Goal: Task Accomplishment & Management: Use online tool/utility

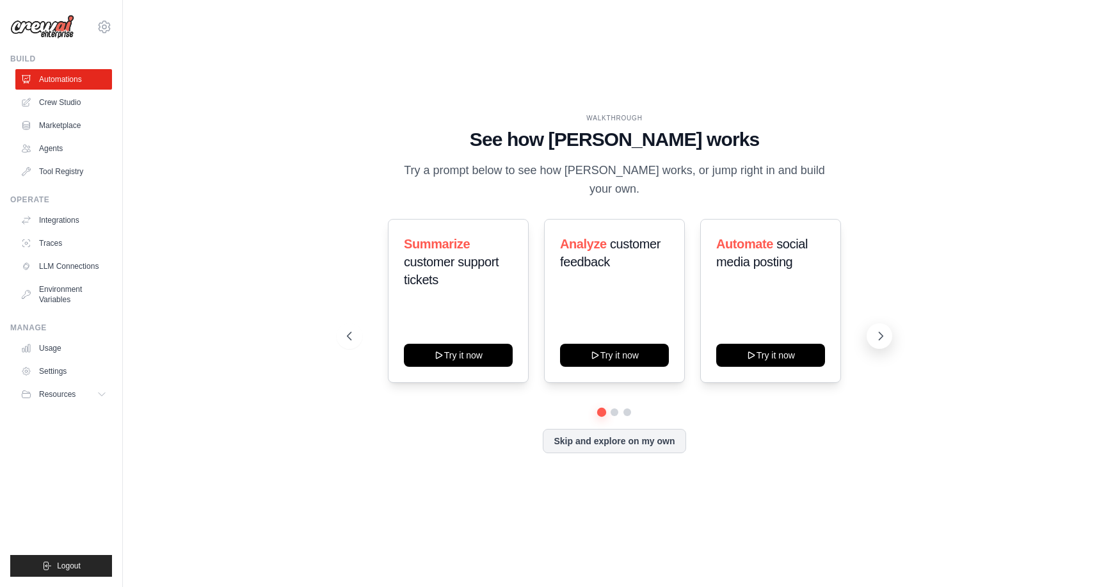
click at [878, 330] on icon at bounding box center [881, 336] width 13 height 13
click at [877, 330] on icon at bounding box center [881, 336] width 13 height 13
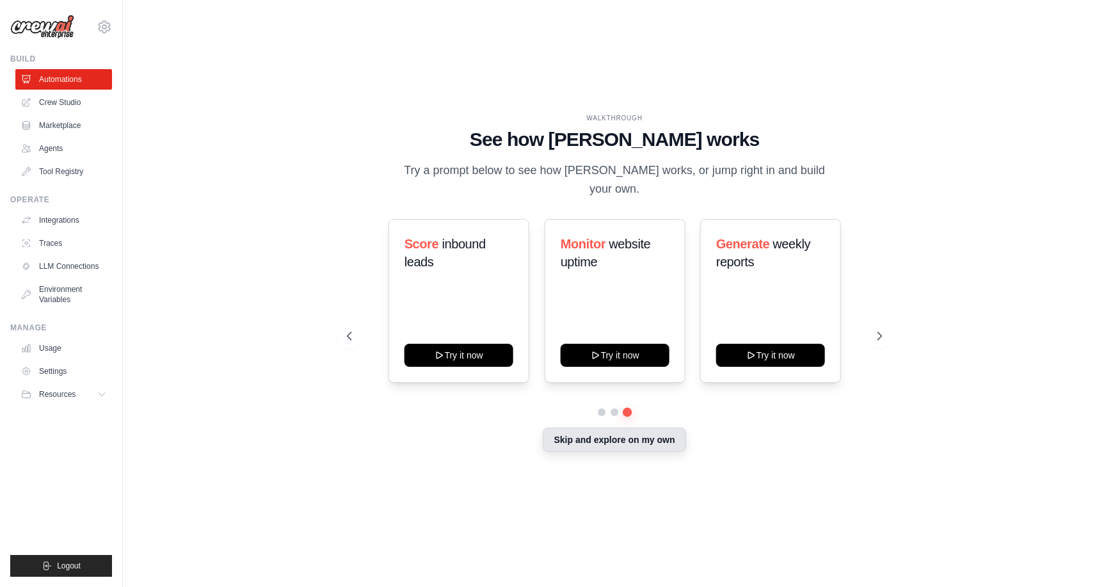
click at [634, 439] on button "Skip and explore on my own" at bounding box center [614, 440] width 143 height 24
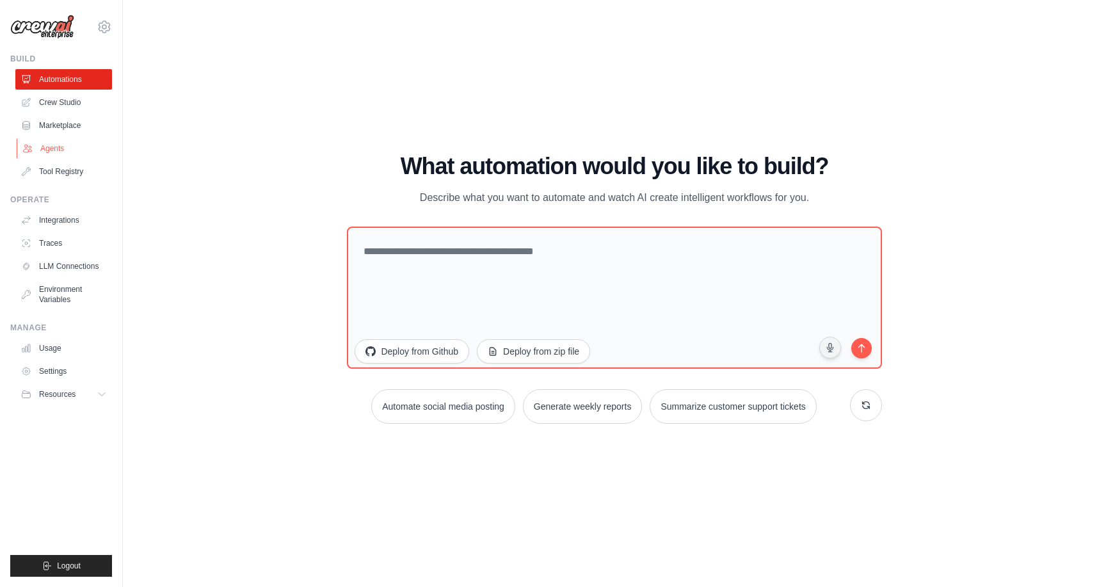
click at [84, 148] on link "Agents" at bounding box center [65, 148] width 97 height 20
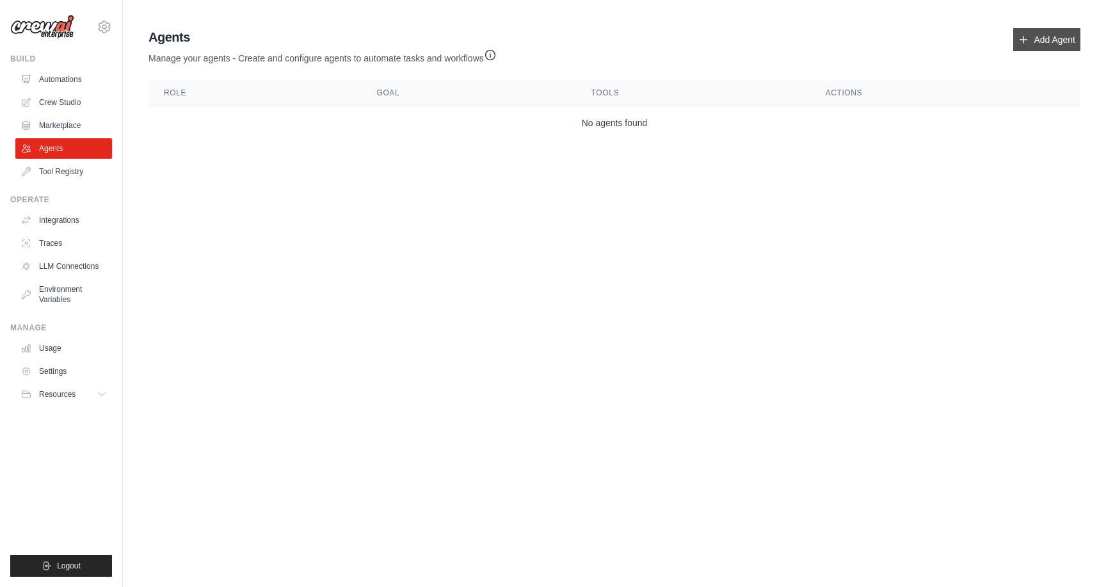
click at [1035, 46] on link "Add Agent" at bounding box center [1046, 39] width 67 height 23
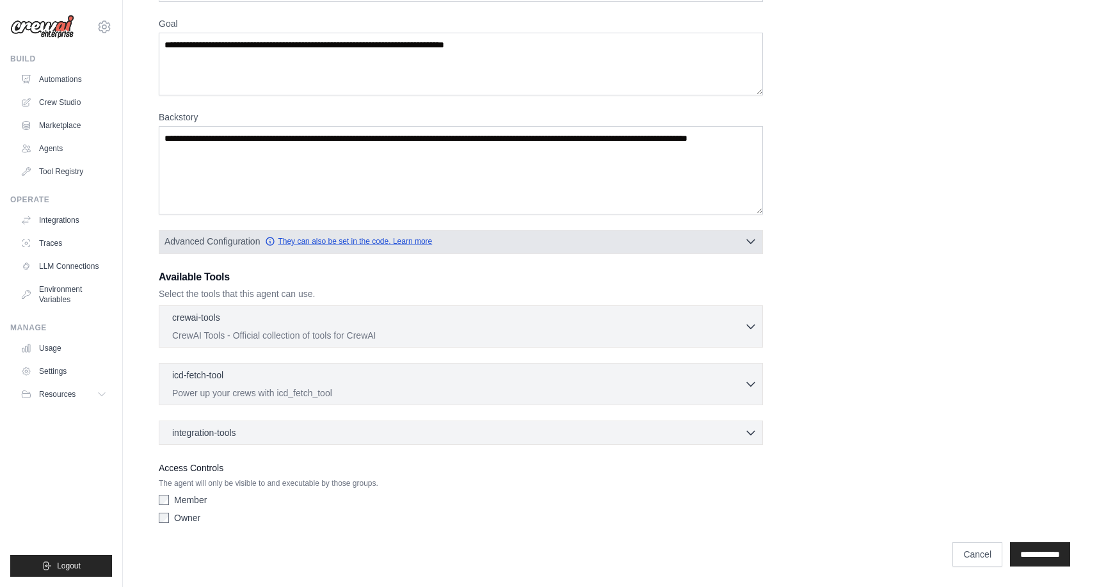
scroll to position [100, 0]
click at [375, 245] on link "They can also be set in the code. Learn more" at bounding box center [348, 241] width 167 height 10
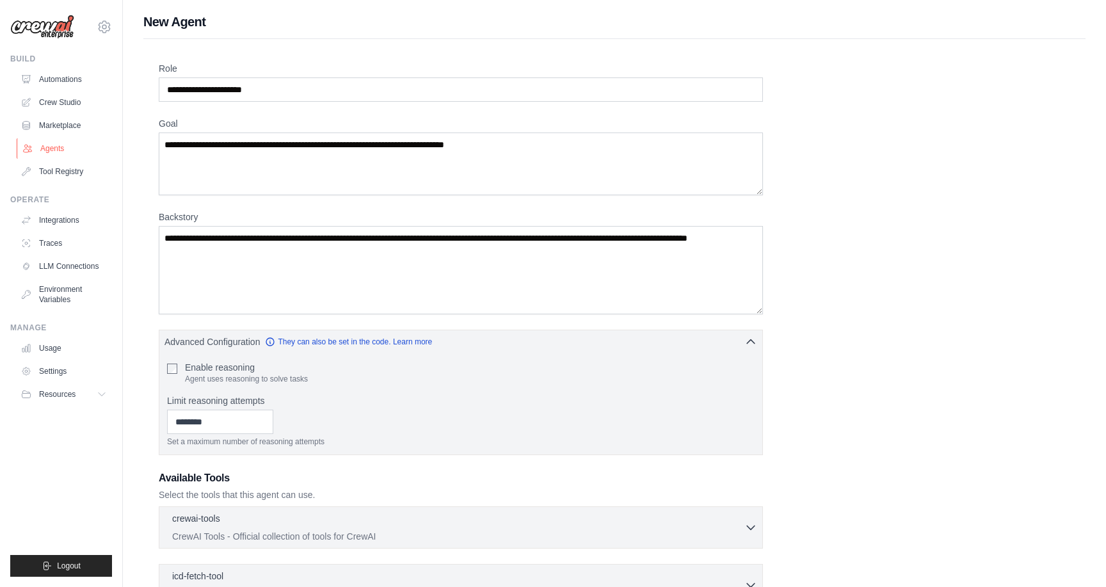
scroll to position [0, 0]
click at [73, 101] on link "Crew Studio" at bounding box center [65, 102] width 97 height 20
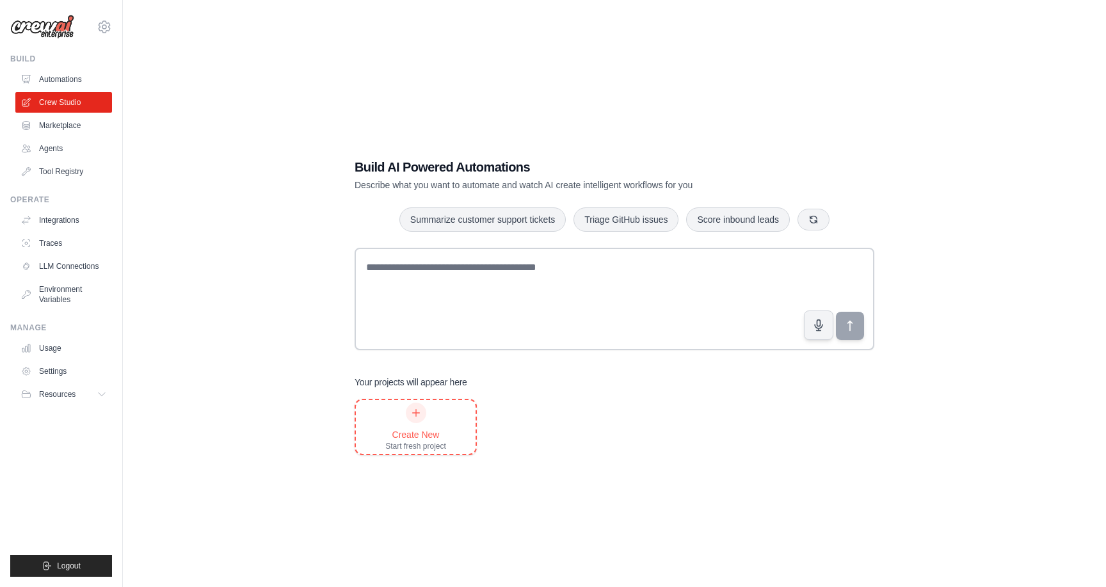
click at [389, 424] on div "Create New Start fresh project" at bounding box center [415, 427] width 61 height 49
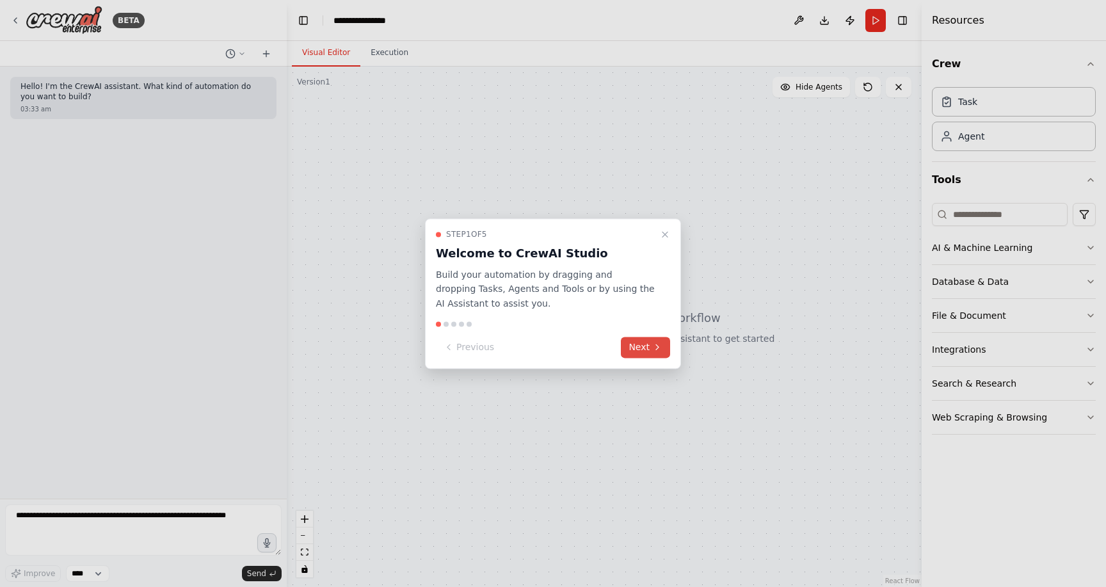
click at [636, 348] on button "Next" at bounding box center [645, 347] width 49 height 21
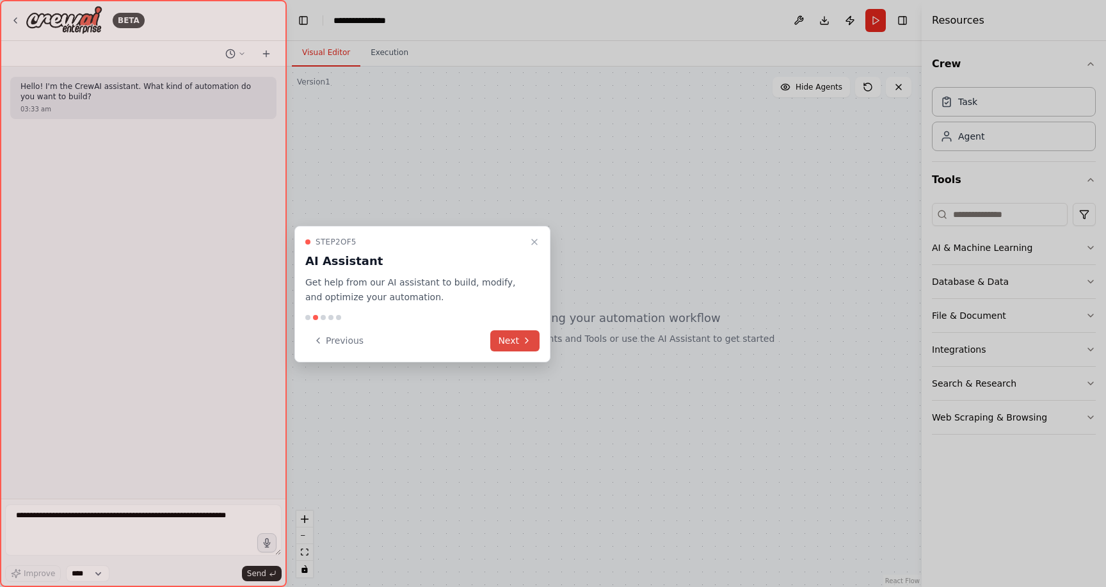
click at [522, 344] on icon at bounding box center [527, 340] width 10 height 10
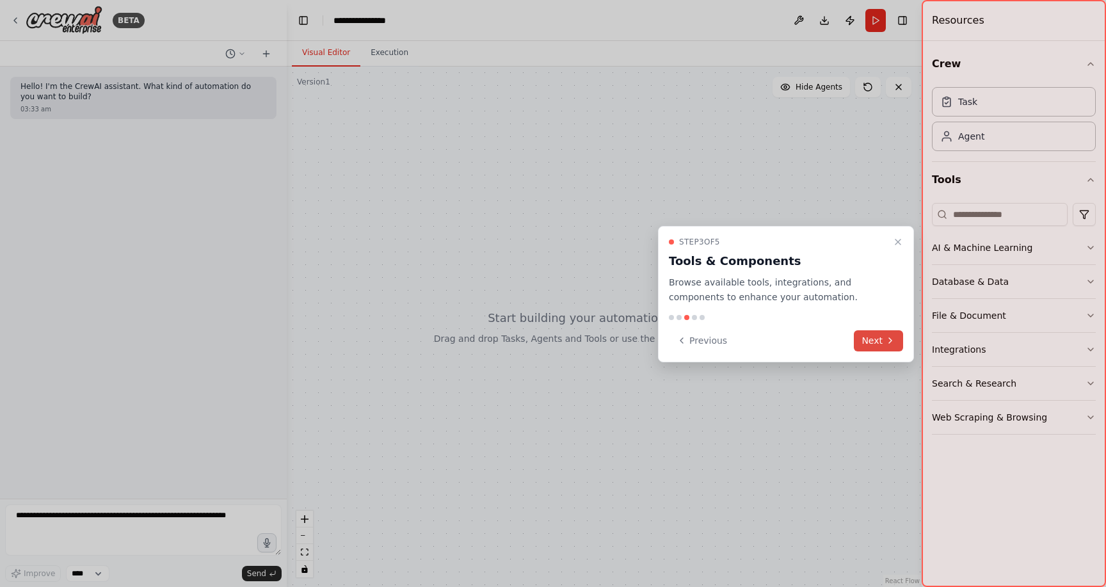
click at [891, 342] on icon at bounding box center [890, 340] width 3 height 5
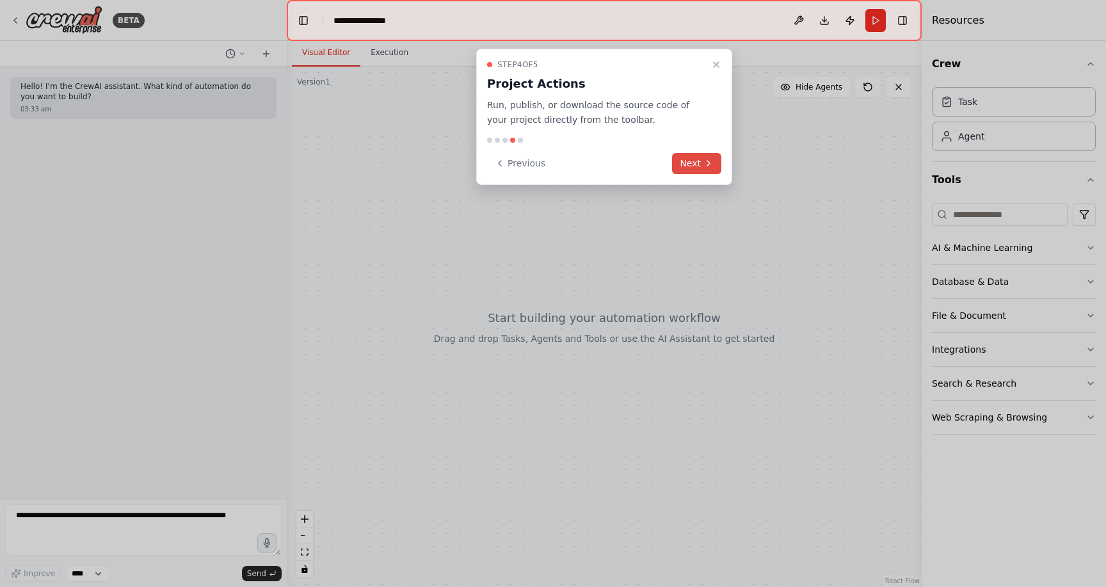
click at [699, 165] on button "Next" at bounding box center [696, 163] width 49 height 21
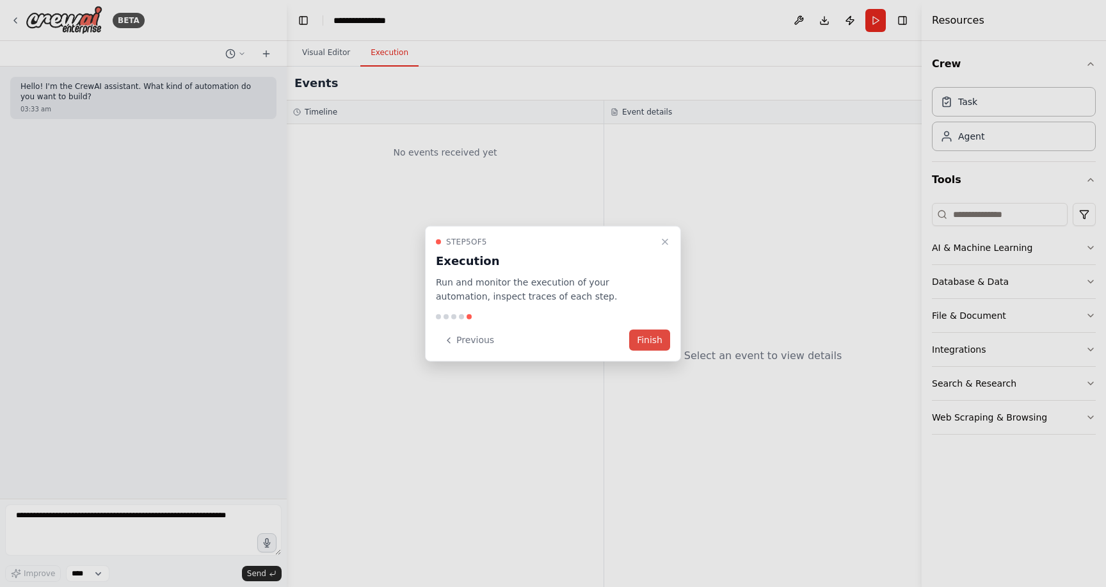
click at [653, 335] on button "Finish" at bounding box center [649, 340] width 41 height 21
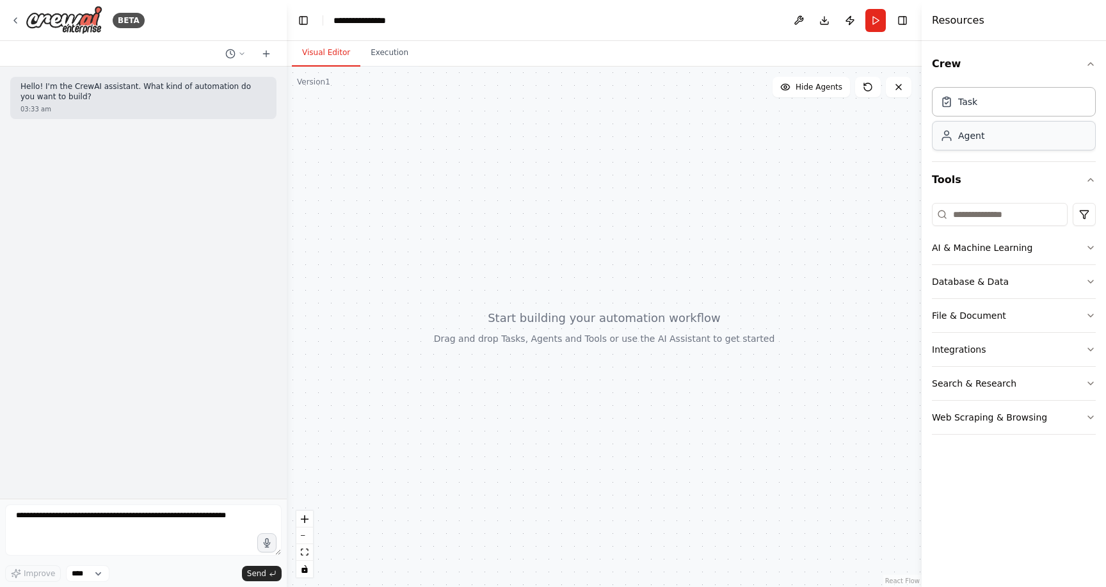
click at [980, 138] on div "Agent" at bounding box center [971, 135] width 26 height 13
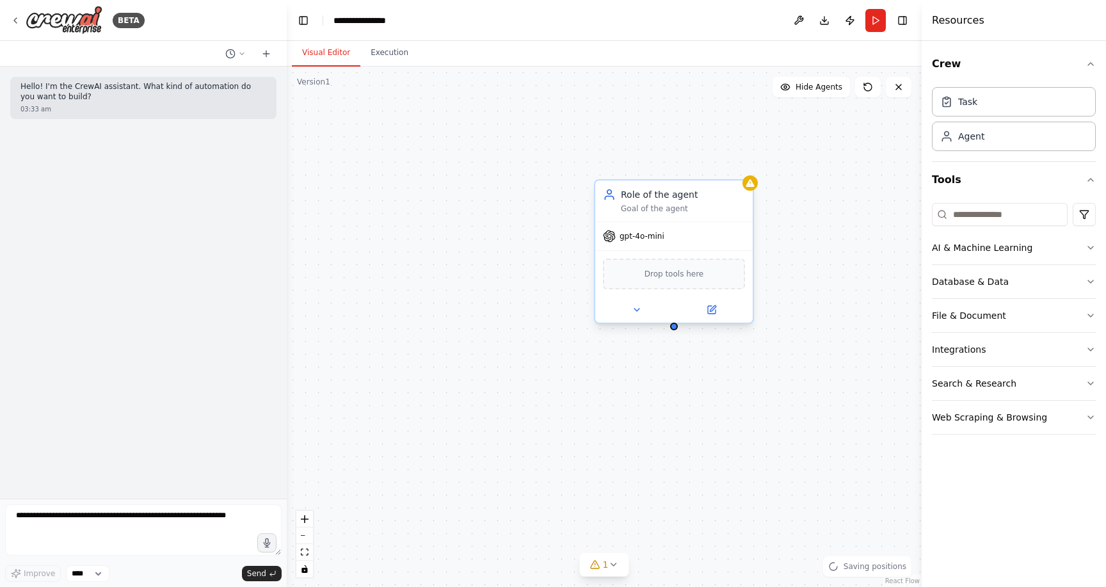
click at [688, 213] on div "Goal of the agent" at bounding box center [683, 209] width 124 height 10
click at [684, 232] on div "gpt-4o-mini" at bounding box center [673, 236] width 157 height 28
click at [647, 242] on div "gpt-4o-mini" at bounding box center [633, 236] width 61 height 13
click at [682, 200] on div "Role of the agent" at bounding box center [683, 194] width 124 height 13
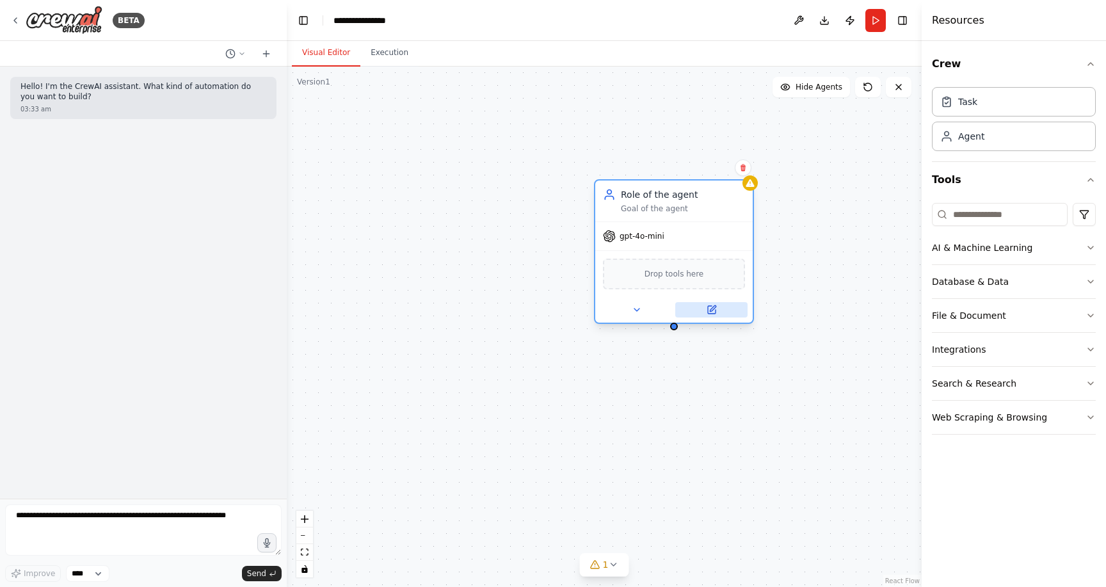
click at [712, 314] on icon at bounding box center [712, 310] width 8 height 8
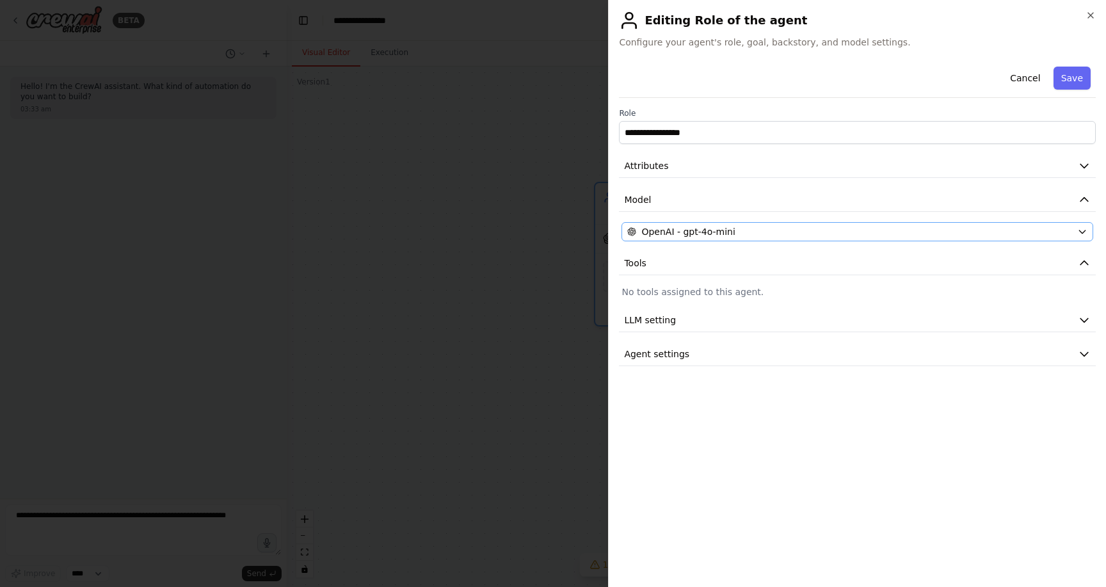
click at [703, 225] on button "OpenAI - gpt-4o-mini" at bounding box center [858, 231] width 472 height 19
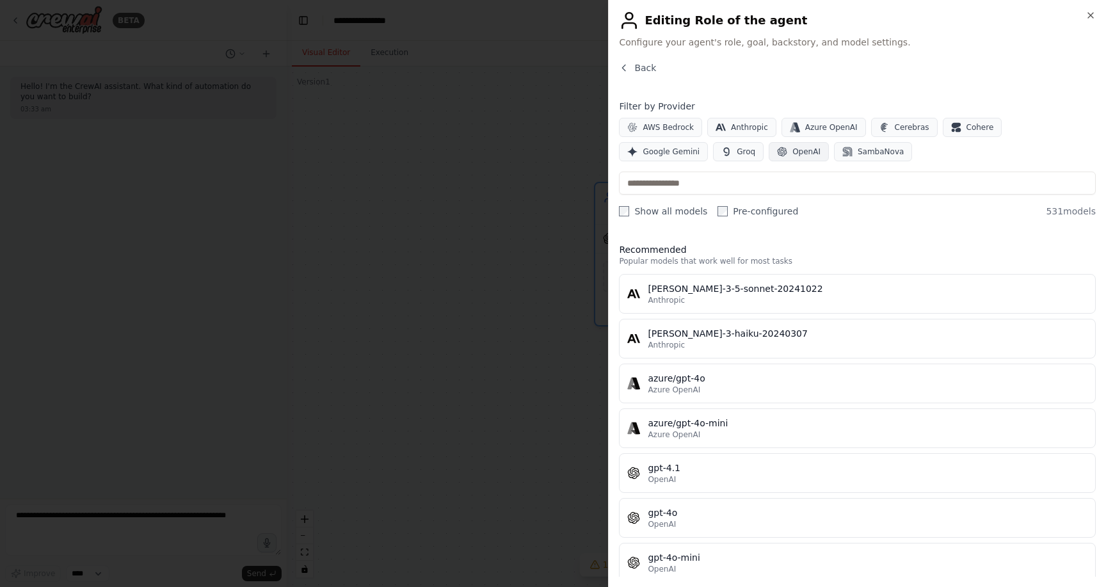
click at [793, 152] on span "OpenAI" at bounding box center [807, 152] width 28 height 10
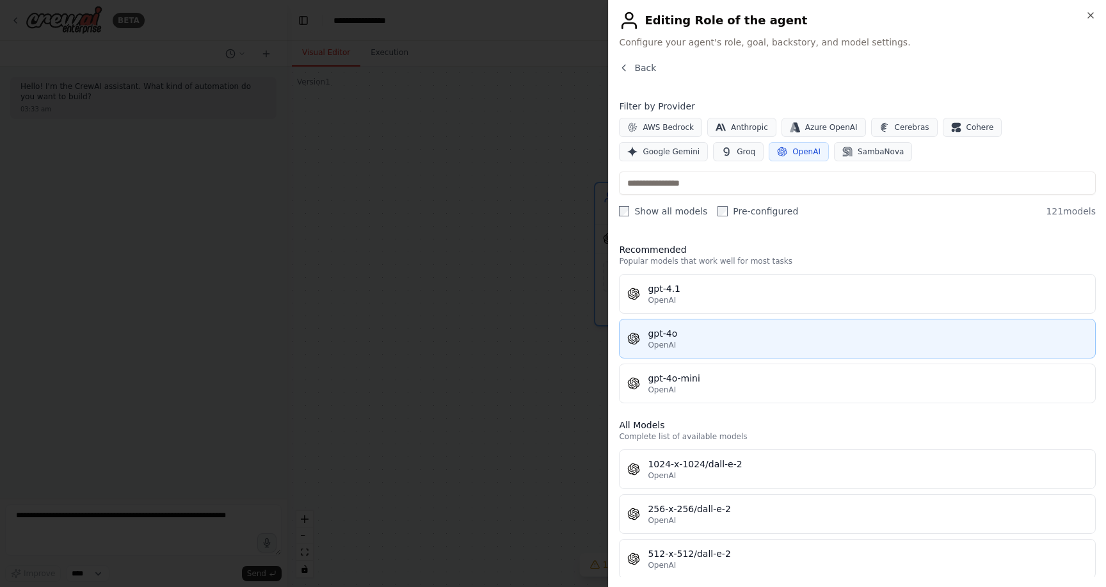
scroll to position [12, 0]
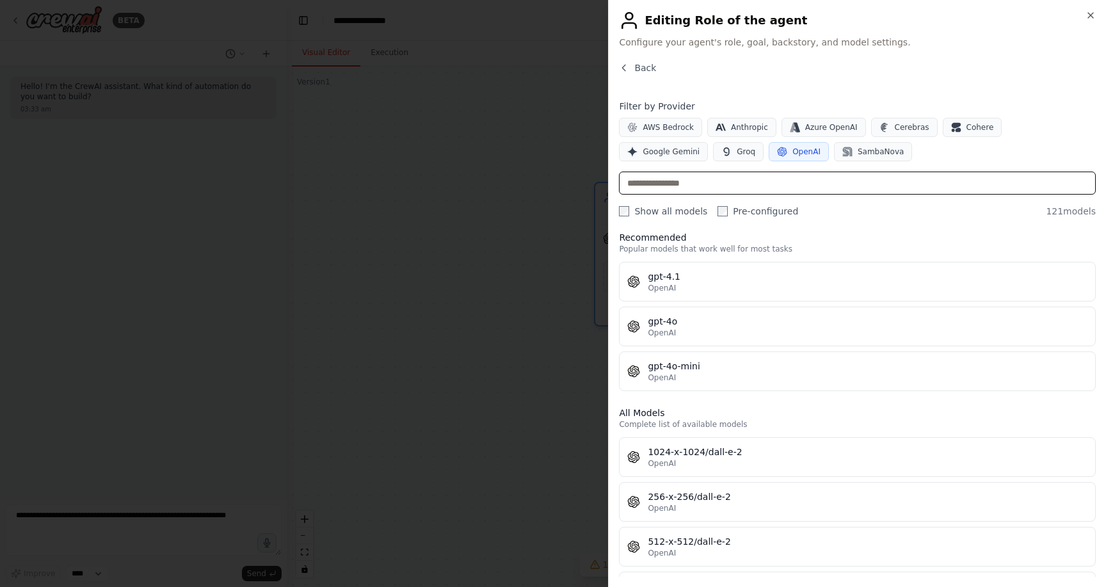
click at [733, 186] on input "text" at bounding box center [857, 183] width 477 height 23
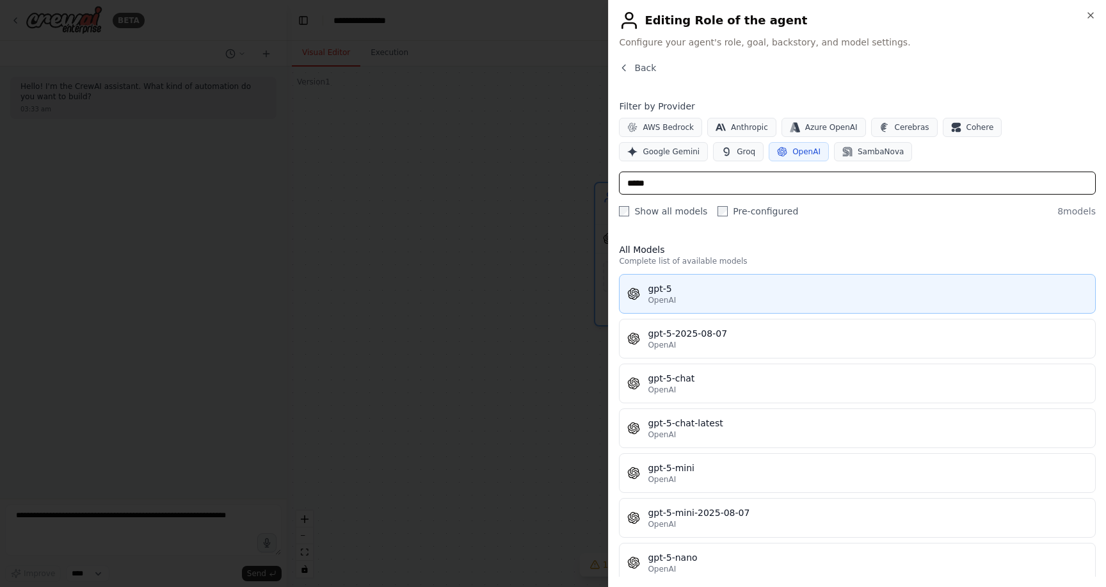
scroll to position [0, 0]
type input "*****"
click at [727, 289] on div "gpt-5" at bounding box center [868, 288] width 440 height 13
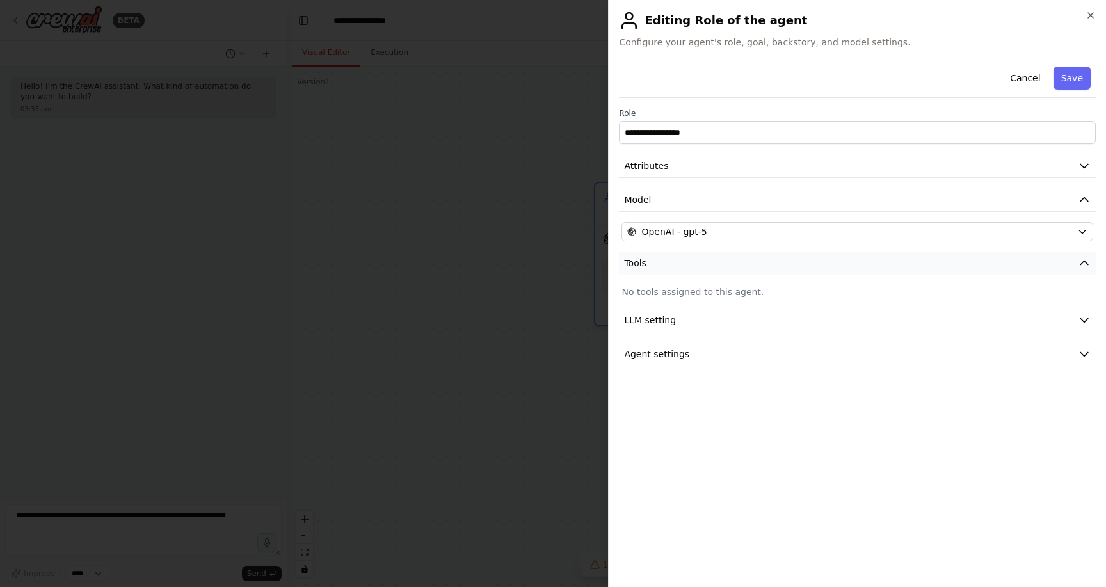
click at [724, 255] on button "Tools" at bounding box center [857, 264] width 477 height 24
click at [719, 290] on p "No tools assigned to this agent." at bounding box center [858, 292] width 472 height 13
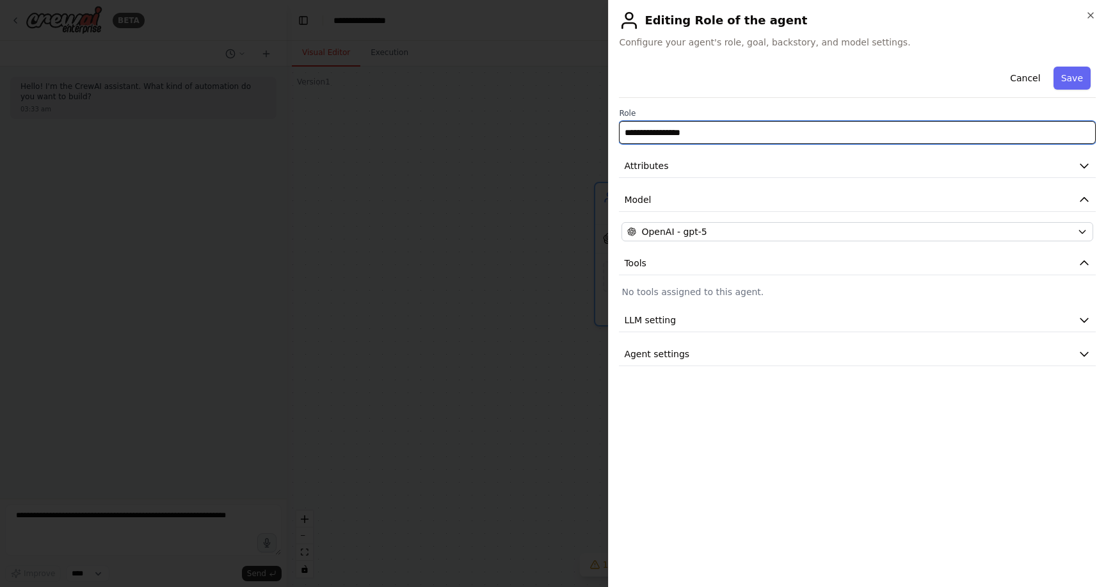
click at [697, 137] on input "**********" at bounding box center [857, 132] width 477 height 23
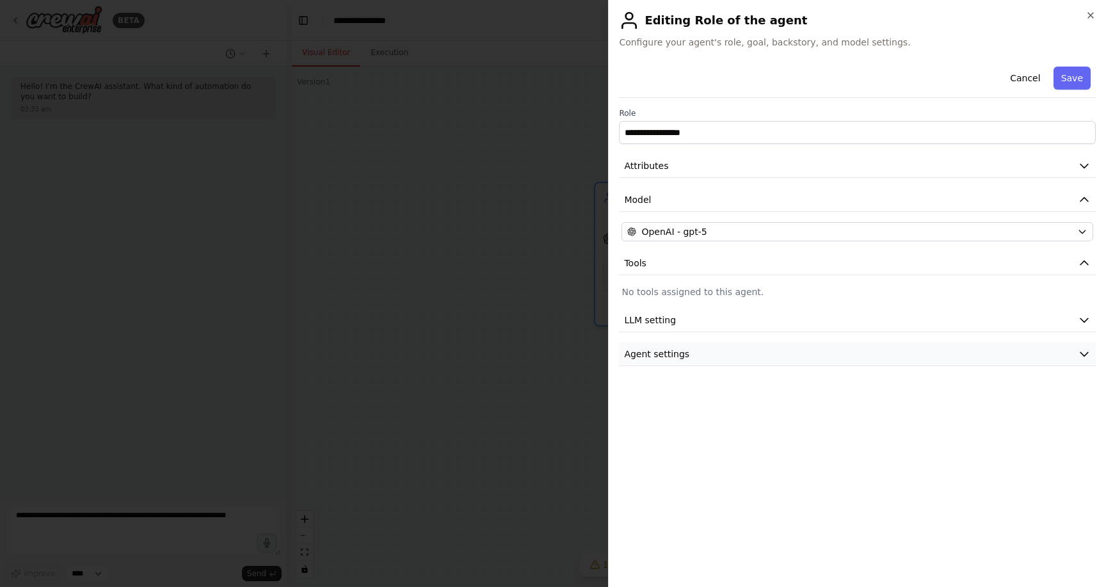
click at [693, 348] on button "Agent settings" at bounding box center [857, 355] width 477 height 24
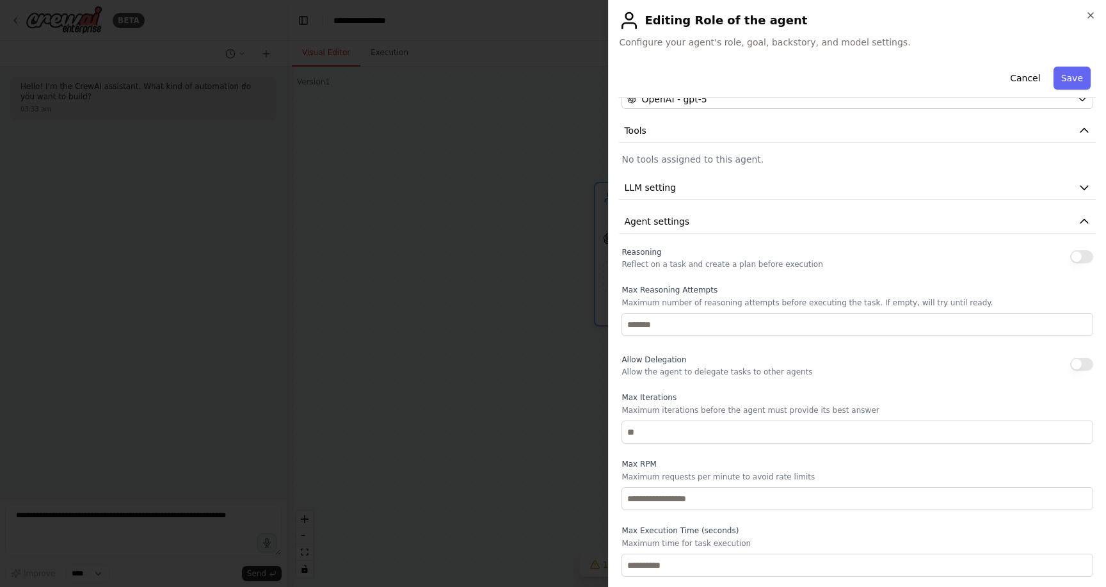
scroll to position [133, 0]
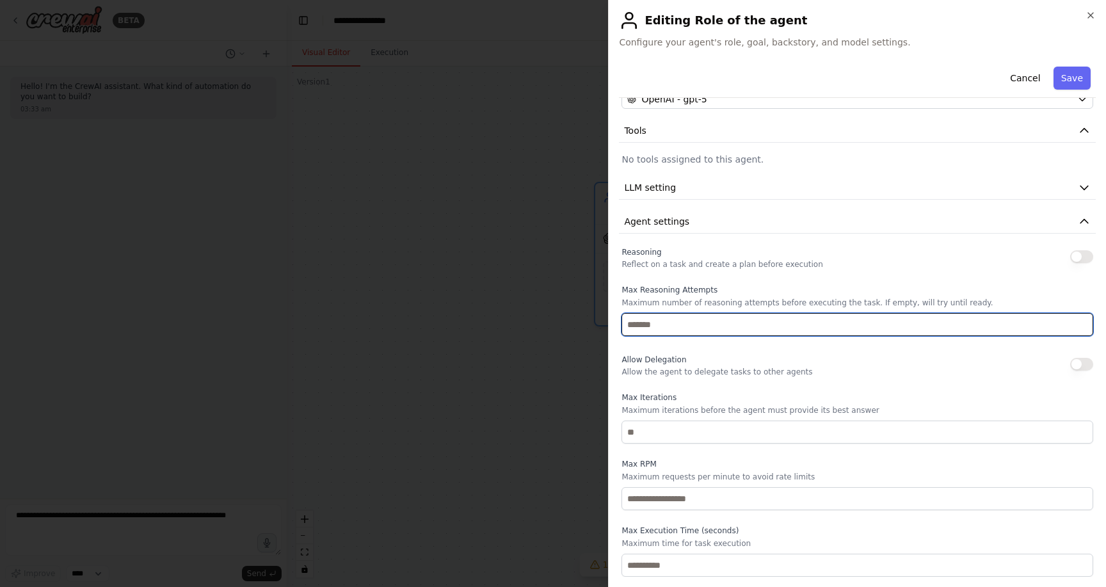
click at [697, 319] on input "number" at bounding box center [858, 324] width 472 height 23
click at [1083, 321] on input "*" at bounding box center [858, 324] width 472 height 23
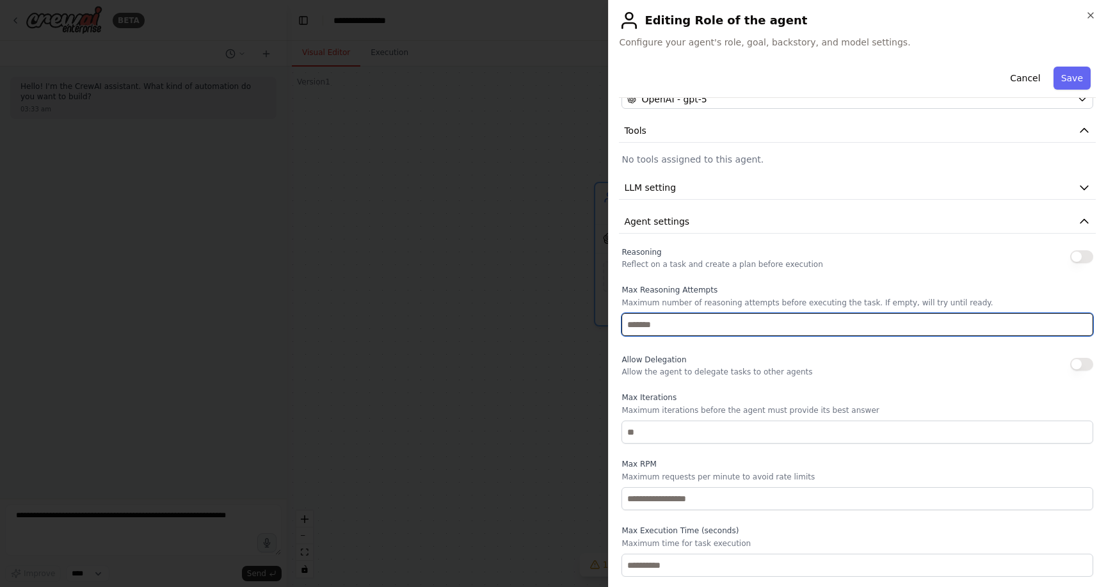
click at [1083, 321] on input "*" at bounding box center [858, 324] width 472 height 23
click at [1082, 328] on input "*" at bounding box center [858, 324] width 472 height 23
type input "*"
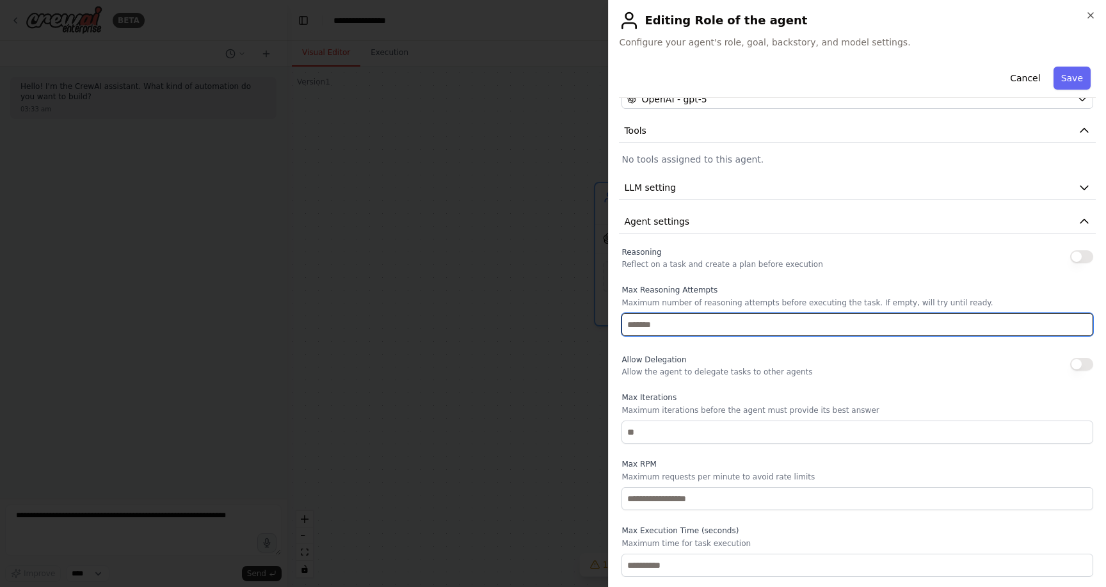
click at [1082, 328] on input "*" at bounding box center [858, 324] width 472 height 23
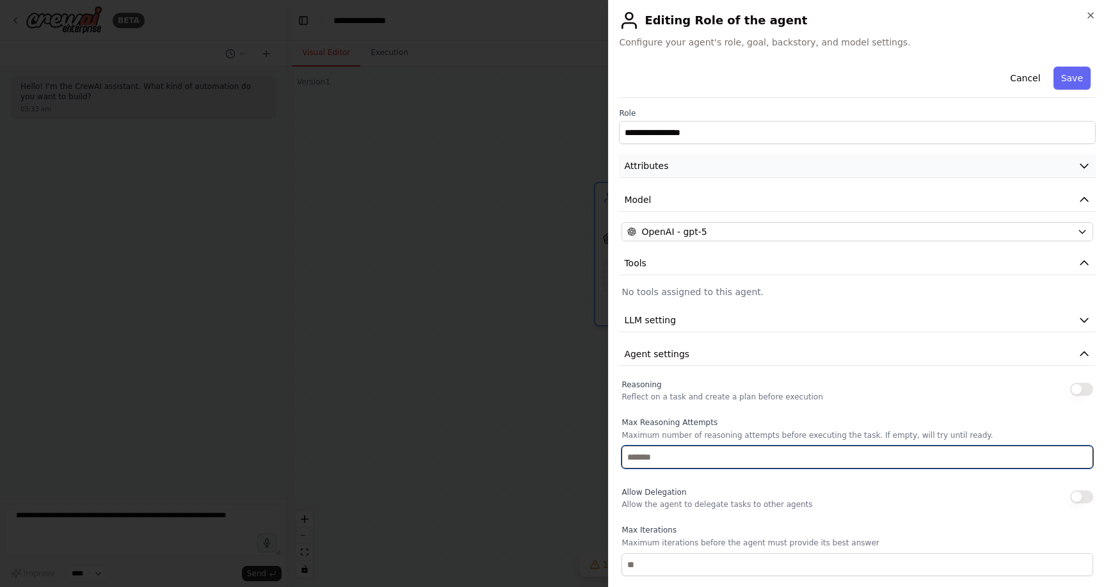
scroll to position [0, 0]
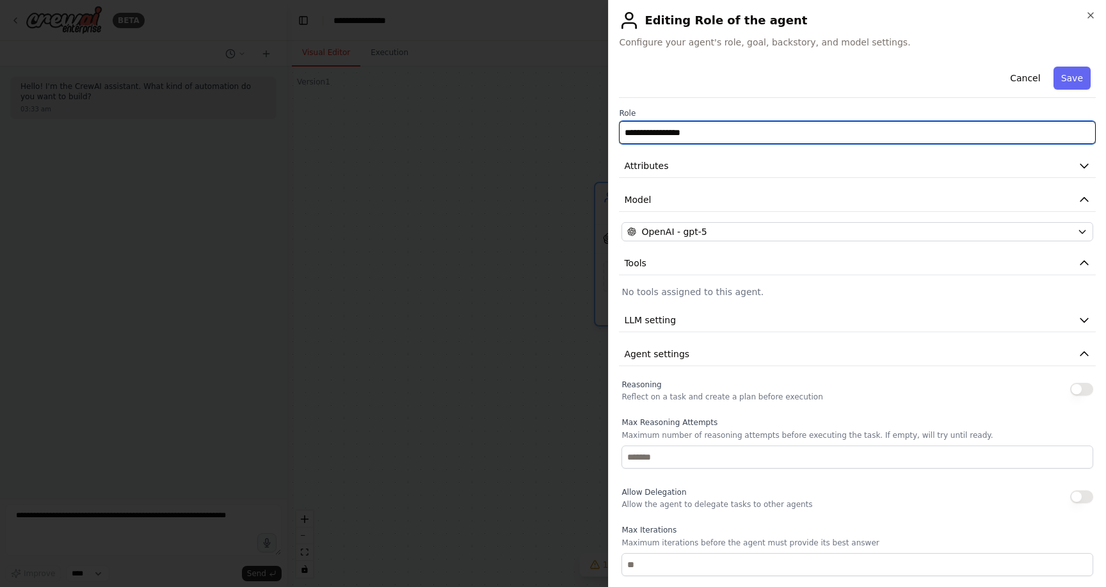
click at [799, 134] on input "**********" at bounding box center [857, 132] width 477 height 23
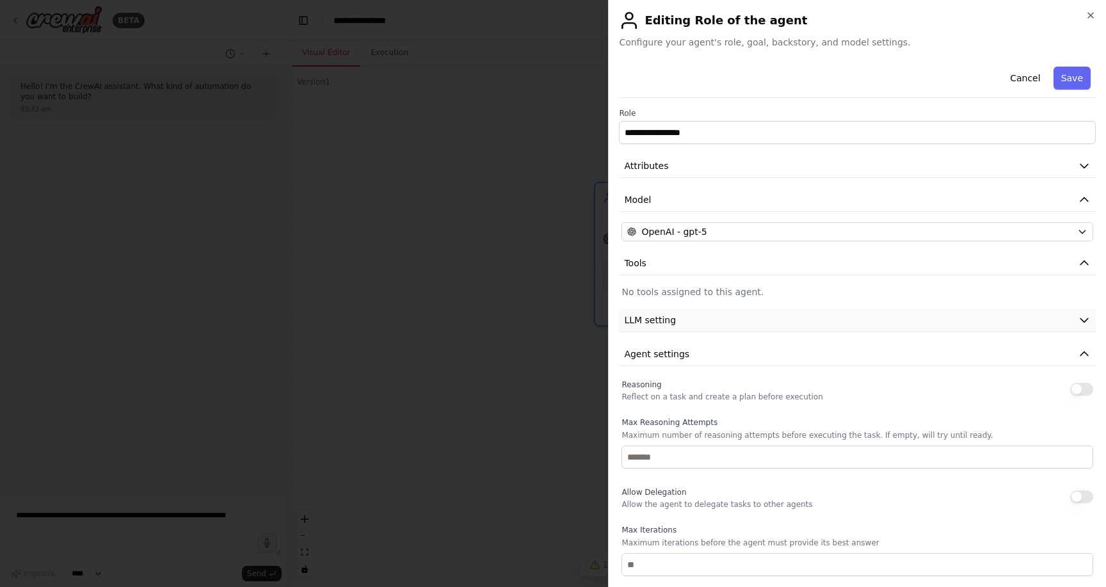
click at [813, 315] on button "LLM setting" at bounding box center [857, 321] width 477 height 24
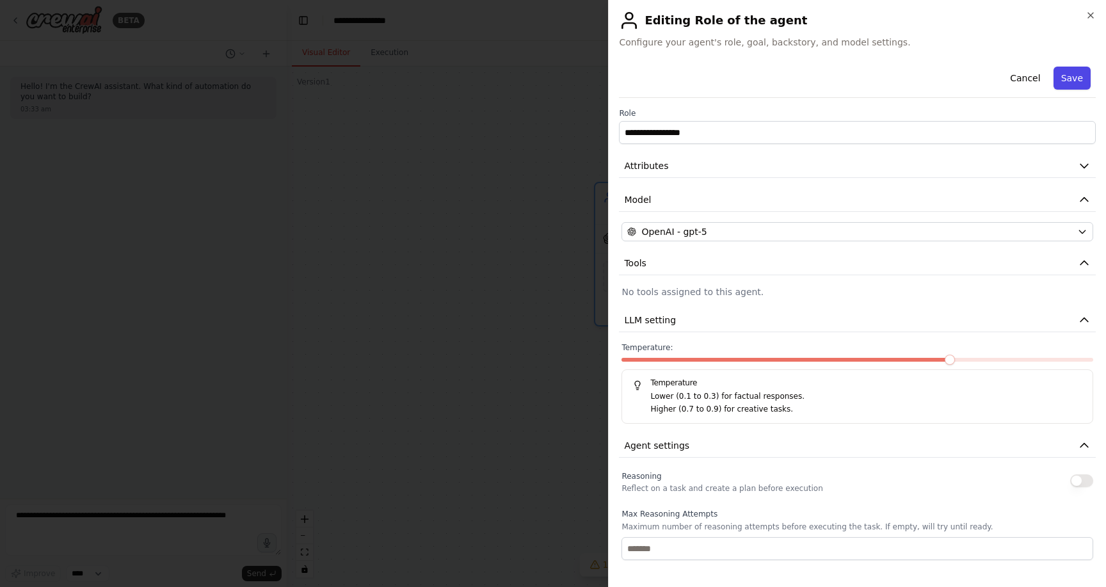
click at [1070, 79] on button "Save" at bounding box center [1072, 78] width 37 height 23
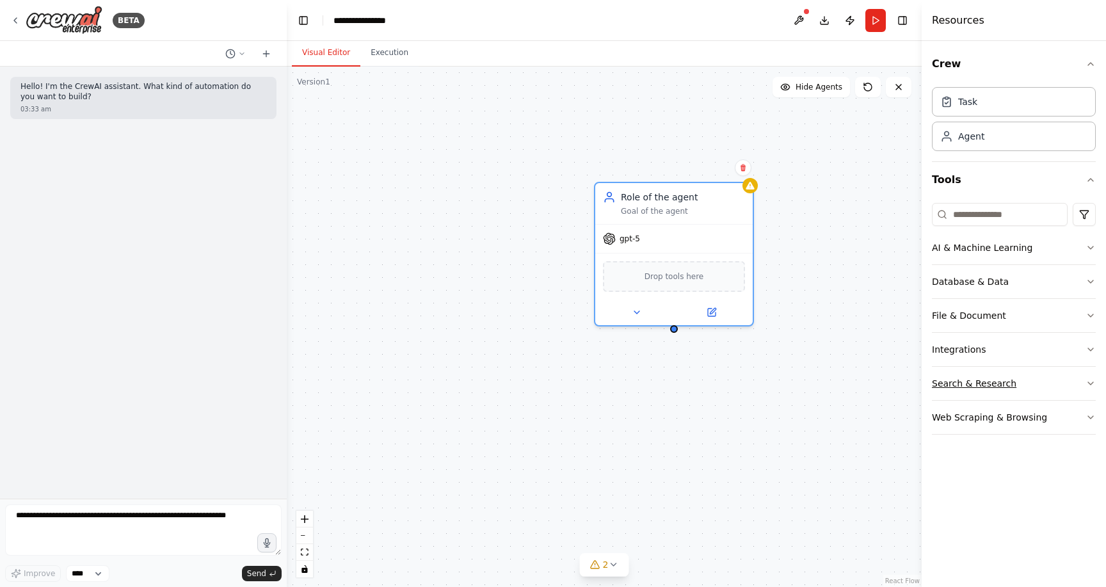
click at [1068, 378] on button "Search & Research" at bounding box center [1014, 383] width 164 height 33
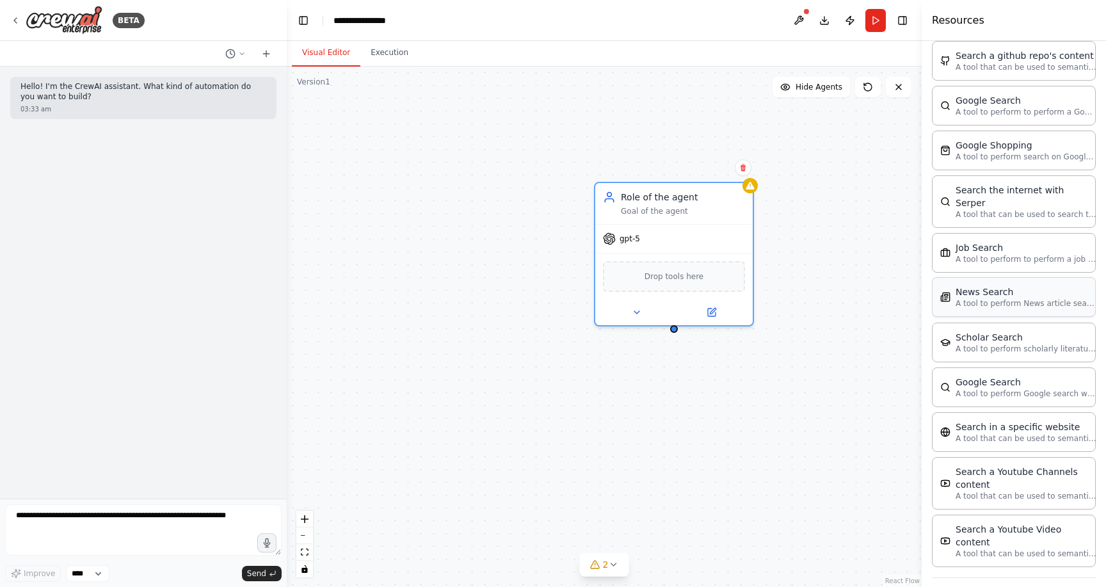
scroll to position [518, 0]
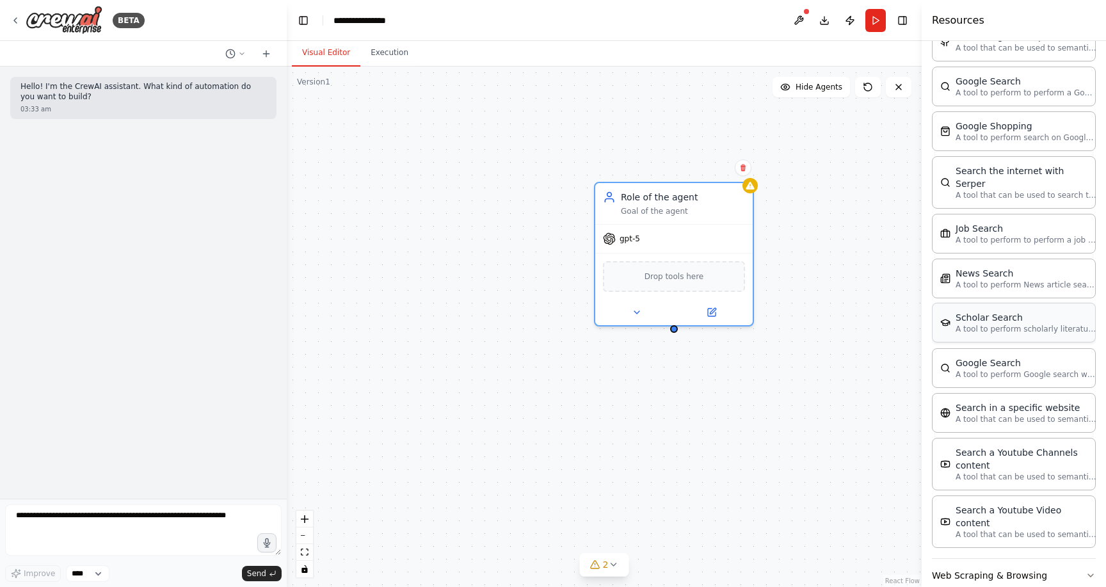
click at [1034, 324] on p "A tool to perform scholarly literature search with a search_query." at bounding box center [1026, 329] width 141 height 10
click at [709, 280] on div "SerplyScholarSearchTool" at bounding box center [674, 275] width 142 height 33
click at [716, 309] on icon at bounding box center [713, 311] width 6 height 6
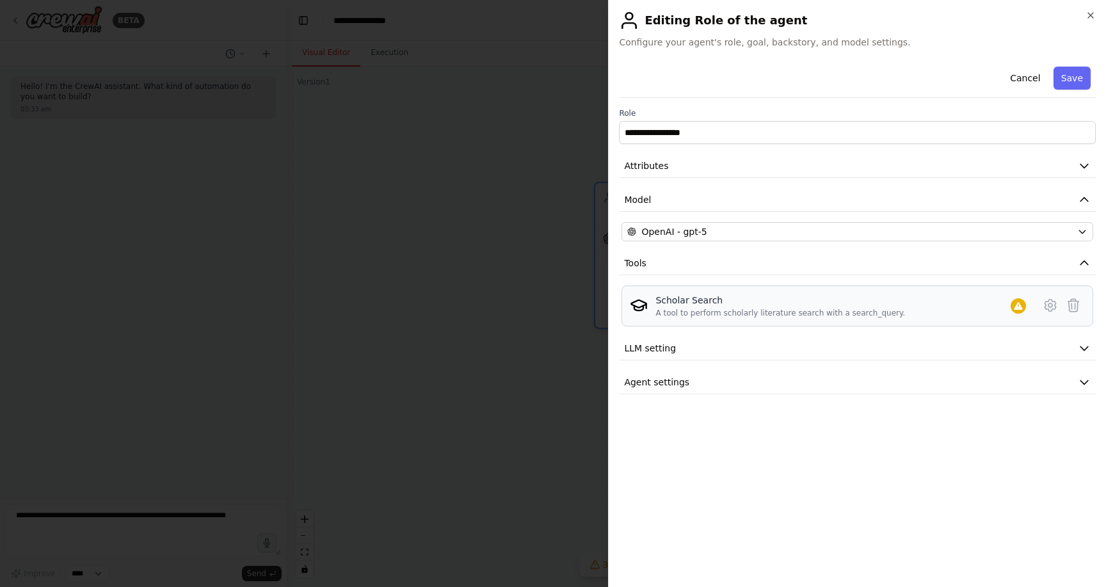
click at [706, 302] on div "Scholar Search" at bounding box center [781, 300] width 250 height 13
click at [1046, 303] on icon at bounding box center [1050, 305] width 15 height 15
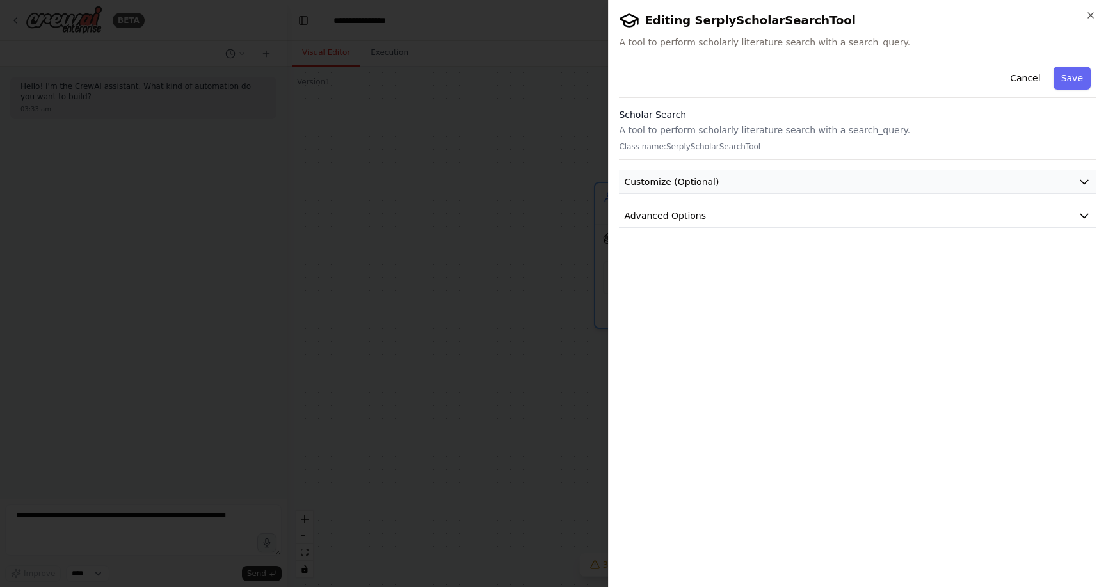
click at [904, 182] on button "Customize (Optional)" at bounding box center [857, 182] width 477 height 24
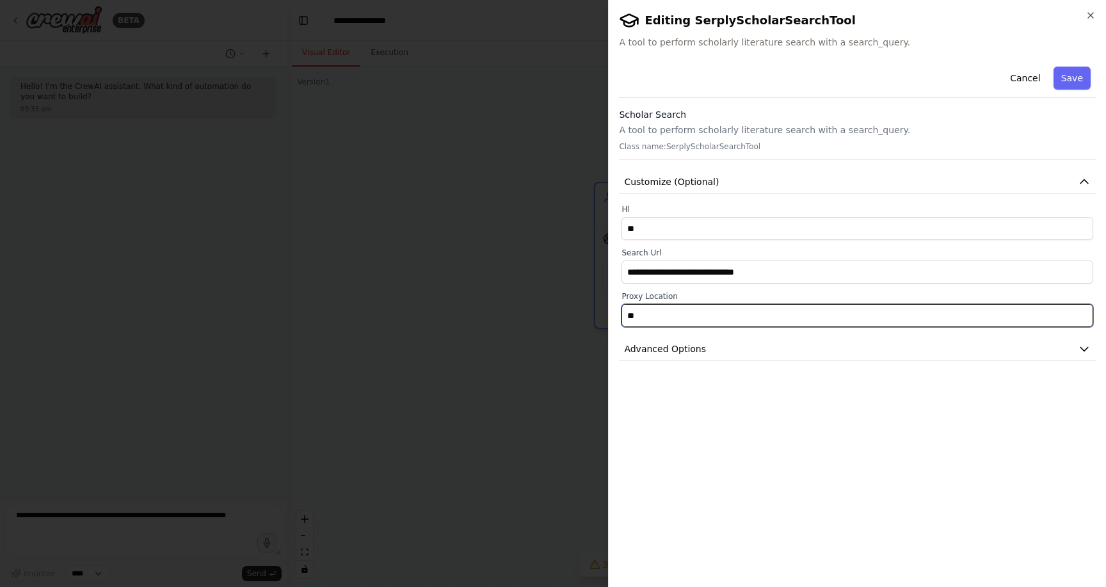
click at [848, 316] on input "**" at bounding box center [858, 315] width 472 height 23
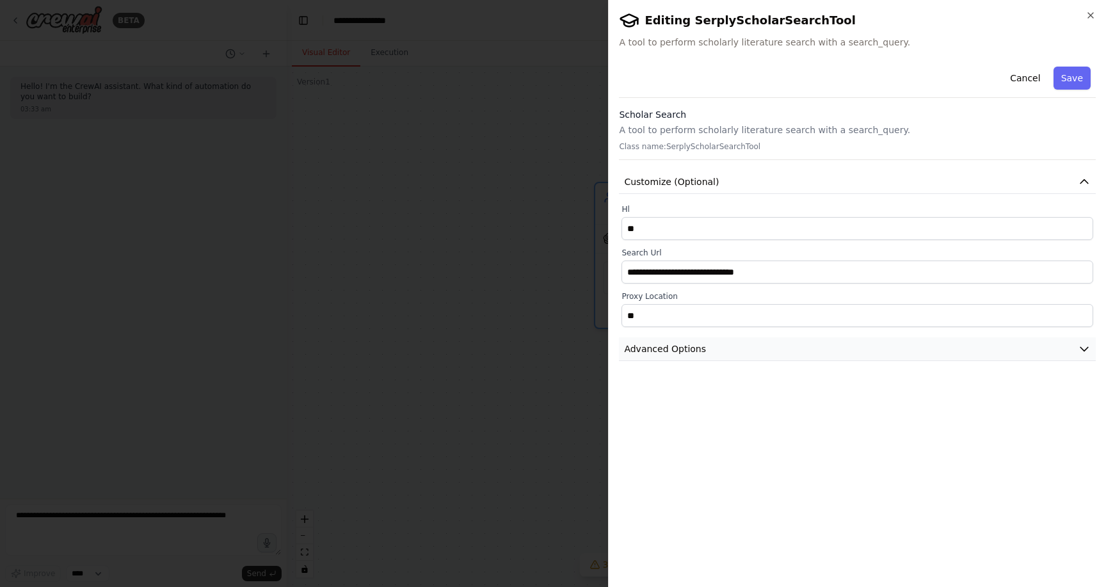
click at [810, 346] on button "Advanced Options" at bounding box center [857, 349] width 477 height 24
click at [774, 19] on h2 "Editing SerplyScholarSearchTool" at bounding box center [857, 20] width 477 height 20
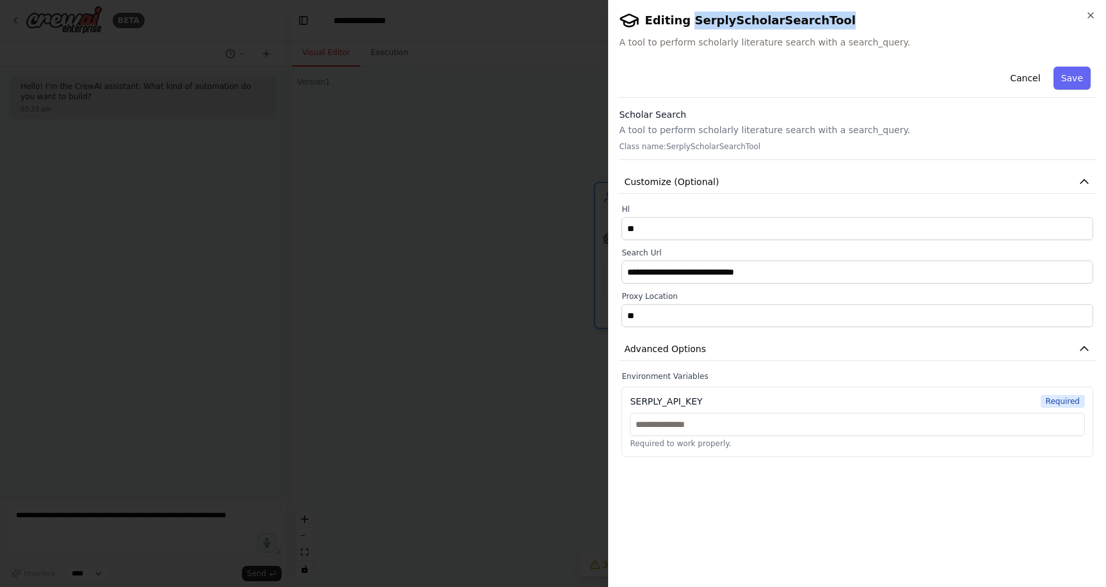
click at [774, 19] on h2 "Editing SerplyScholarSearchTool" at bounding box center [857, 20] width 477 height 20
click at [1092, 20] on h2 "Editing SerplyScholarSearchTool" at bounding box center [857, 20] width 477 height 20
click at [1090, 18] on icon "button" at bounding box center [1091, 15] width 10 height 10
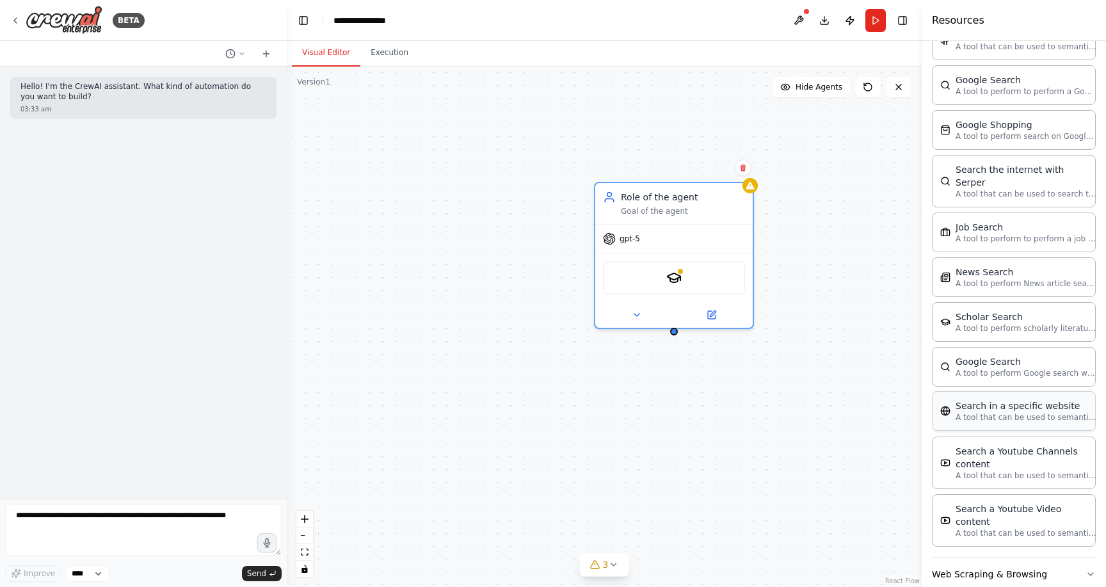
scroll to position [519, 0]
click at [1058, 558] on button "Web Scraping & Browsing" at bounding box center [1014, 574] width 164 height 33
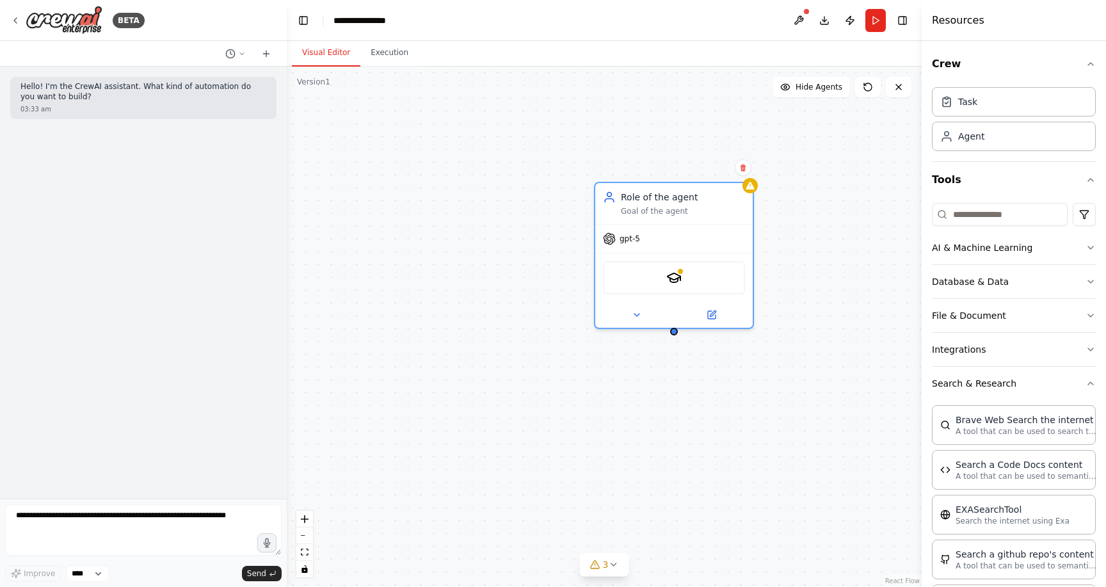
scroll to position [0, 0]
click at [1067, 249] on button "AI & Machine Learning" at bounding box center [1014, 247] width 164 height 33
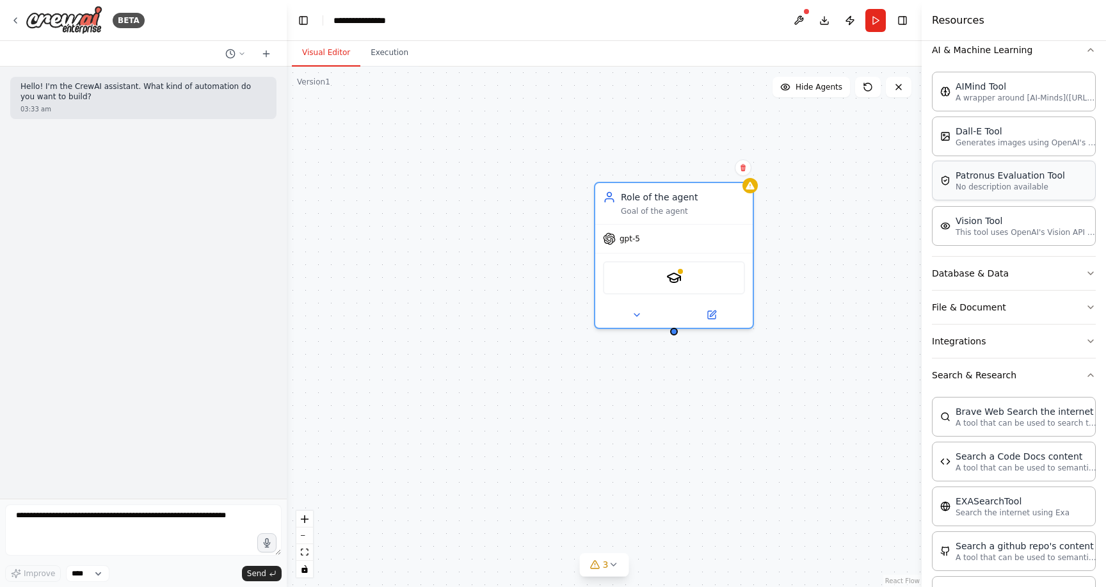
scroll to position [201, 0]
click at [1005, 264] on button "Database & Data" at bounding box center [1014, 270] width 164 height 33
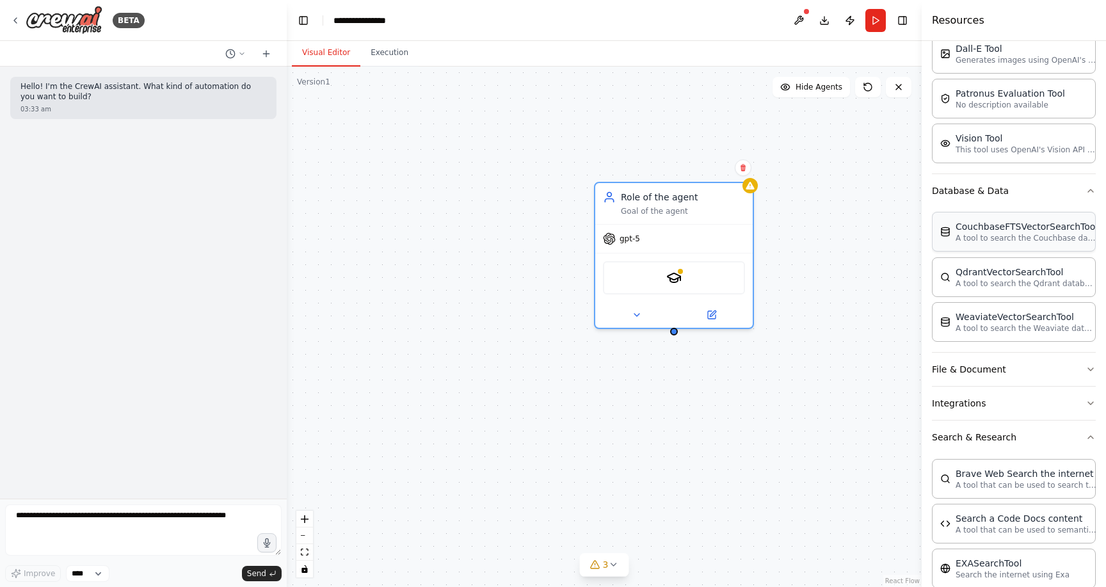
scroll to position [298, 0]
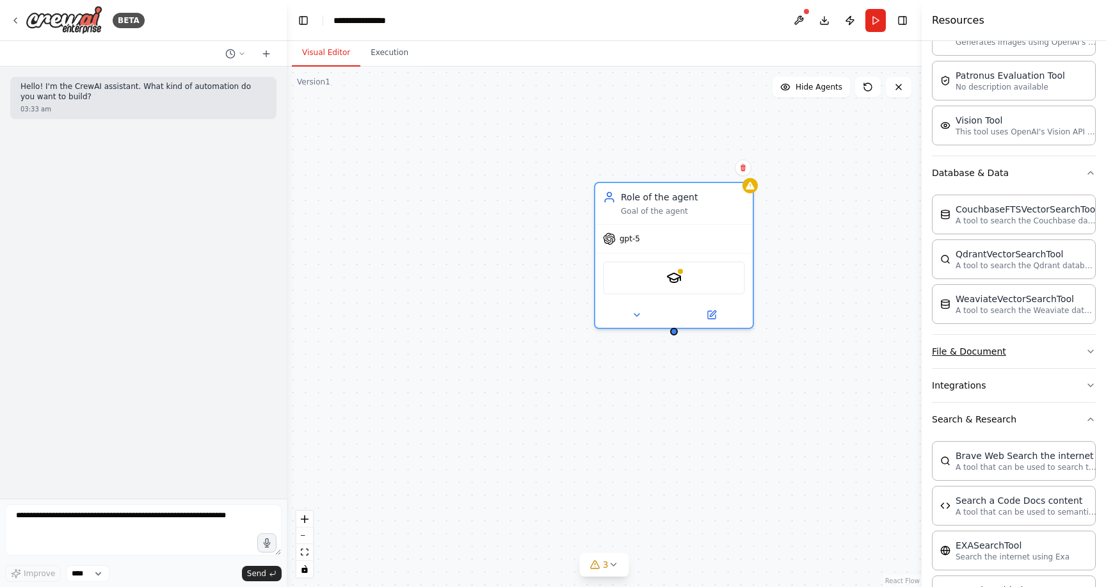
click at [1046, 351] on button "File & Document" at bounding box center [1014, 351] width 164 height 33
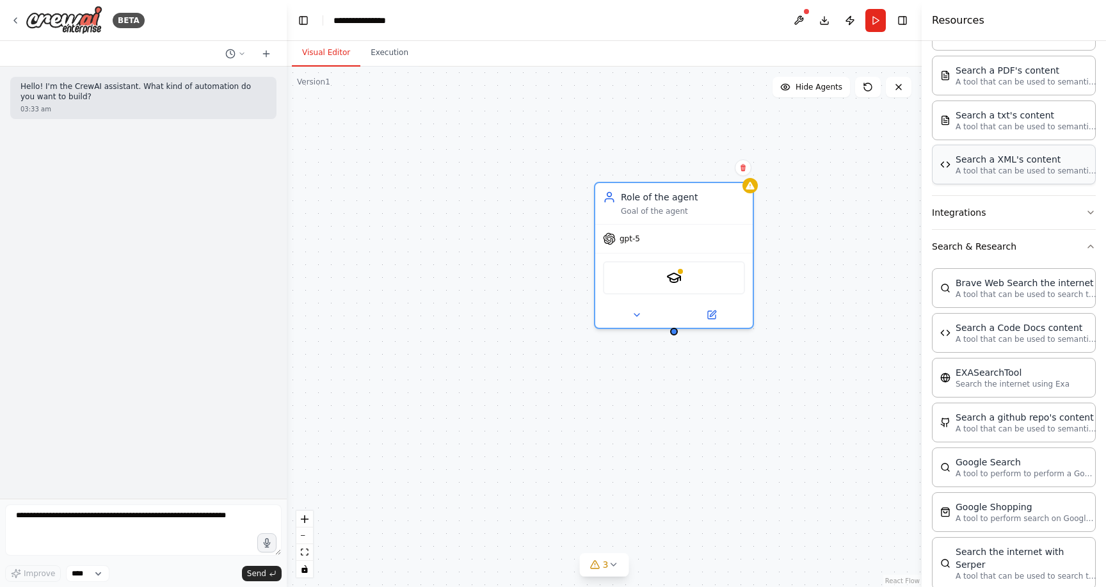
scroll to position [846, 0]
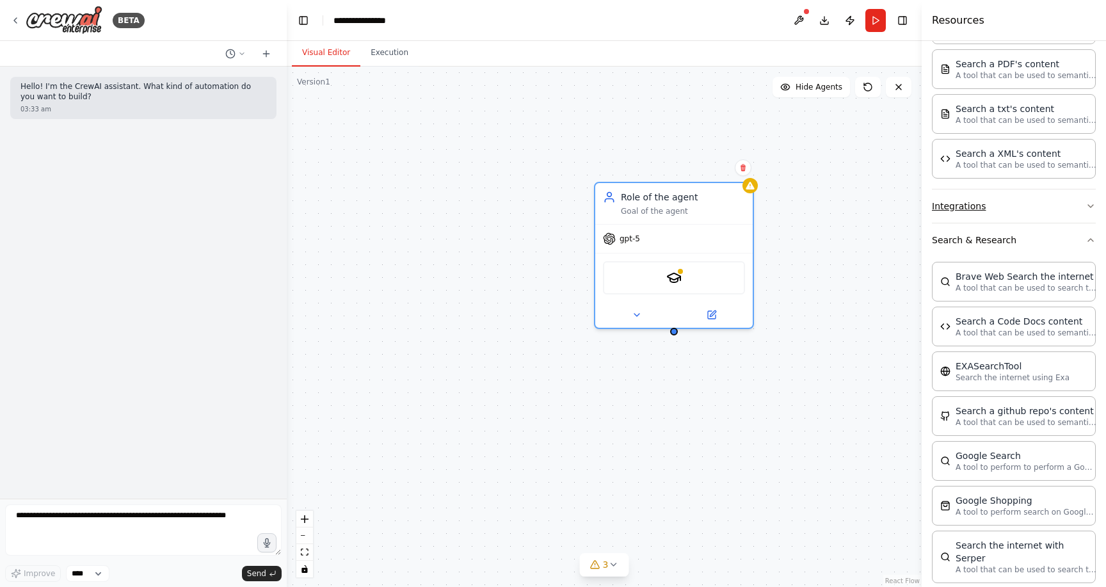
click at [1019, 210] on button "Integrations" at bounding box center [1014, 206] width 164 height 33
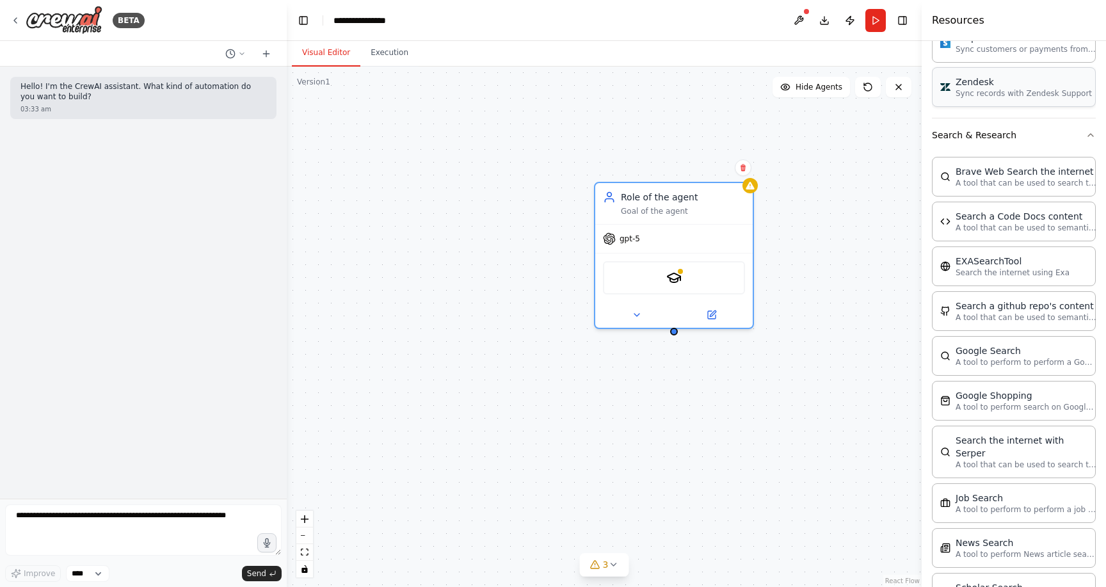
scroll to position [1908, 0]
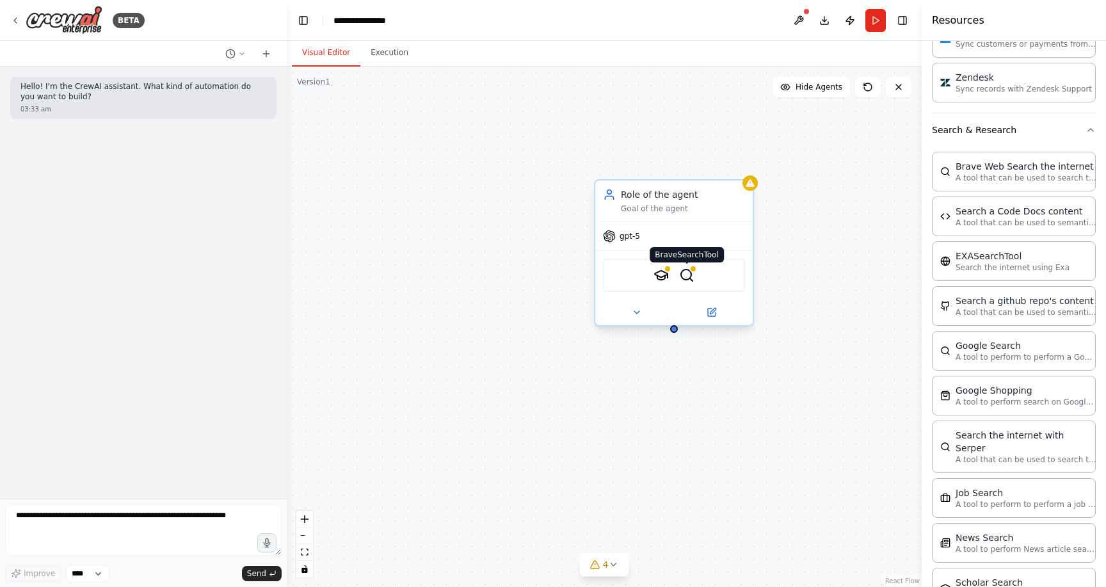
click at [686, 275] on img at bounding box center [686, 275] width 15 height 15
click at [689, 273] on img at bounding box center [686, 275] width 15 height 15
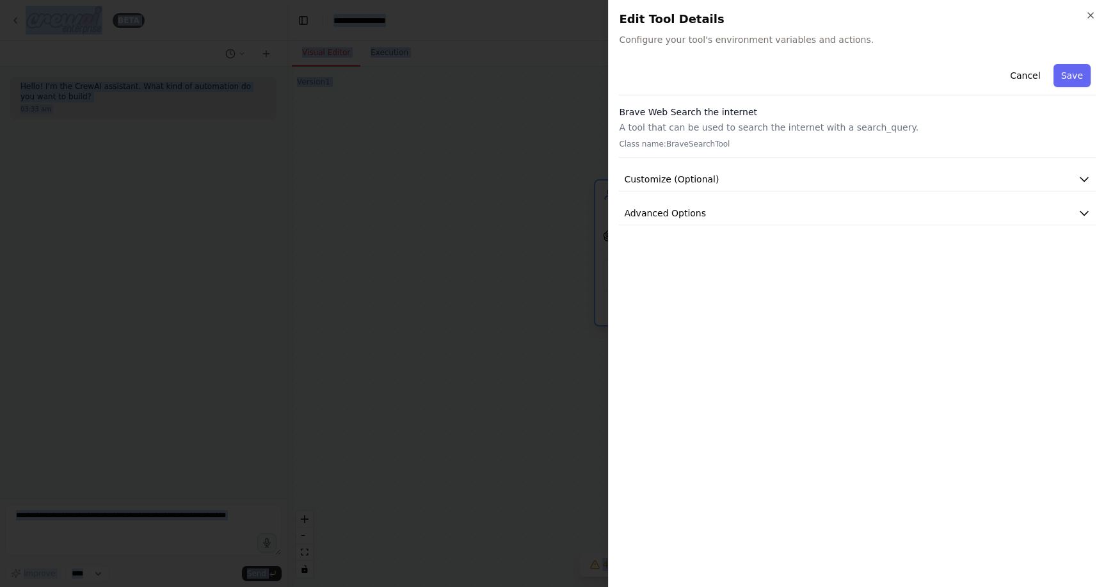
click at [689, 273] on div at bounding box center [553, 293] width 1106 height 587
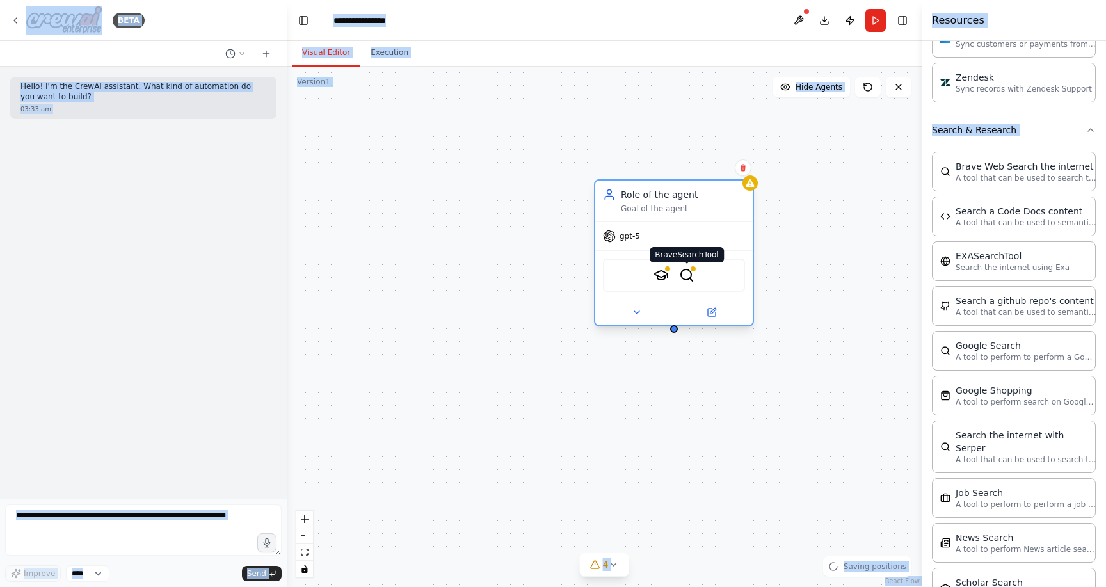
click at [689, 273] on img at bounding box center [686, 275] width 15 height 15
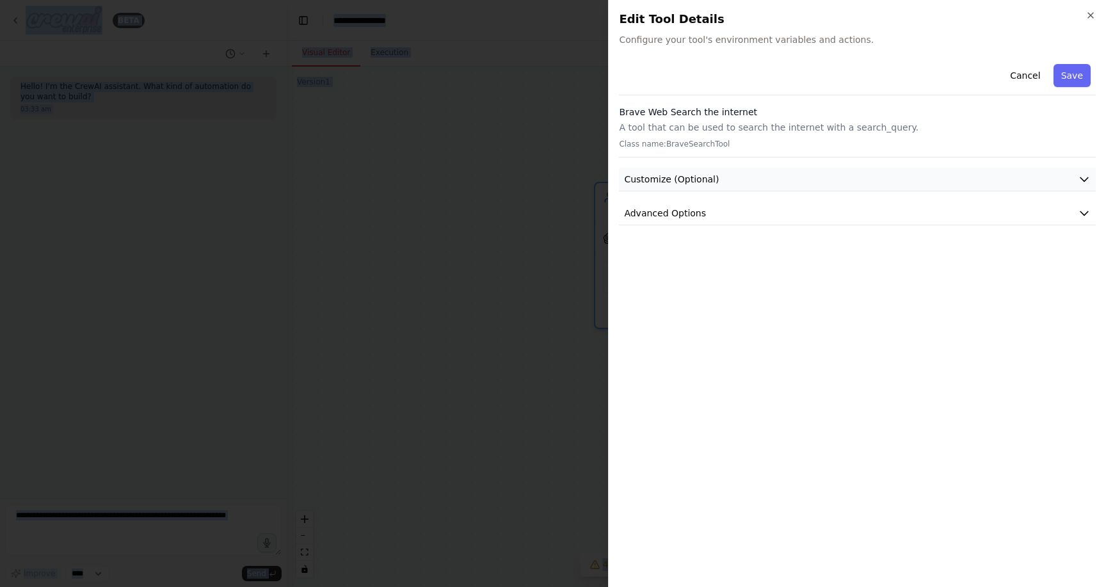
click at [696, 182] on span "Customize (Optional)" at bounding box center [671, 179] width 95 height 13
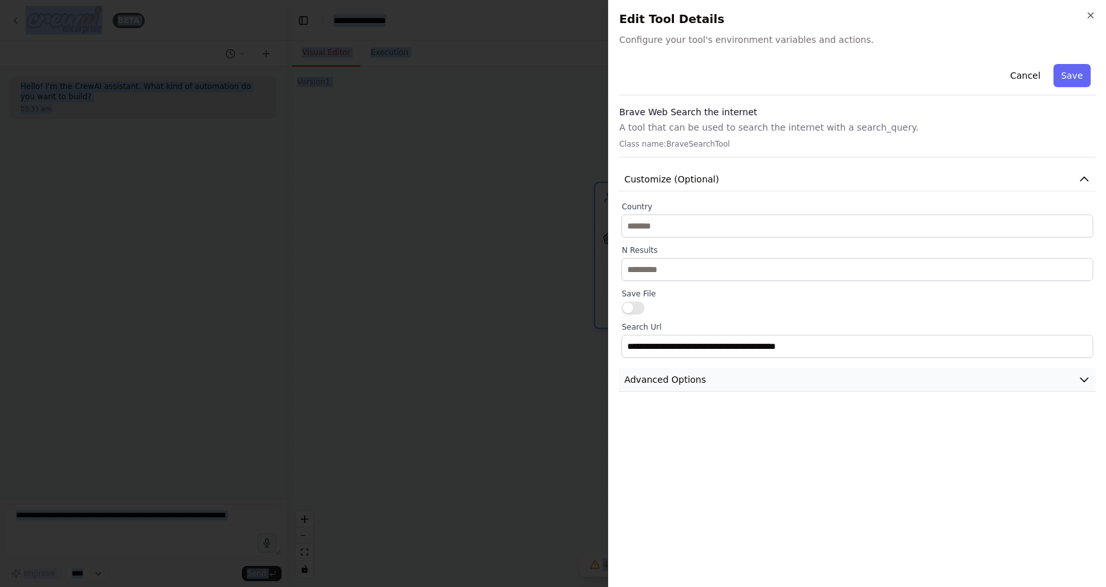
click at [702, 373] on button "Advanced Options" at bounding box center [857, 380] width 477 height 24
click at [586, 110] on div at bounding box center [553, 293] width 1106 height 587
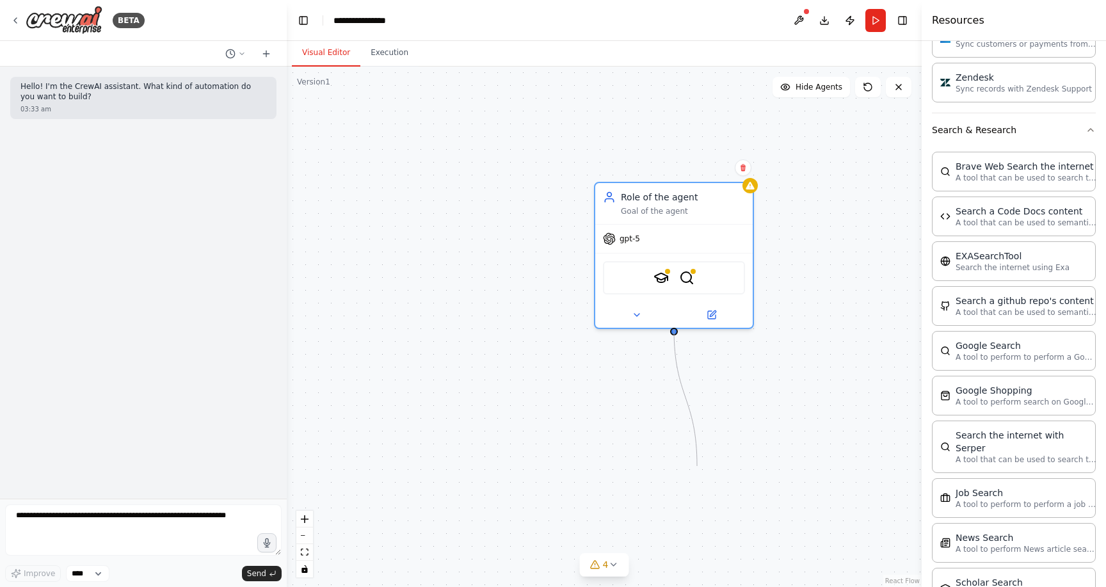
drag, startPoint x: 674, startPoint y: 332, endPoint x: 697, endPoint y: 467, distance: 137.0
click at [697, 467] on div "Role of the agent Goal of the agent gpt-5 SerplyScholarSearchTool BraveSearchTo…" at bounding box center [604, 327] width 635 height 520
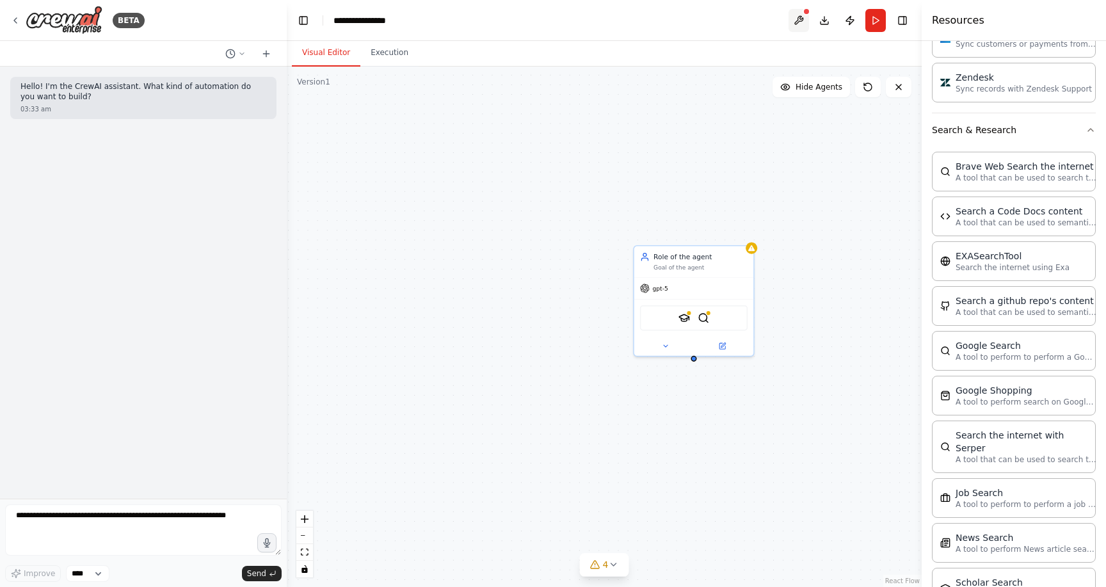
click at [799, 15] on button at bounding box center [799, 20] width 20 height 23
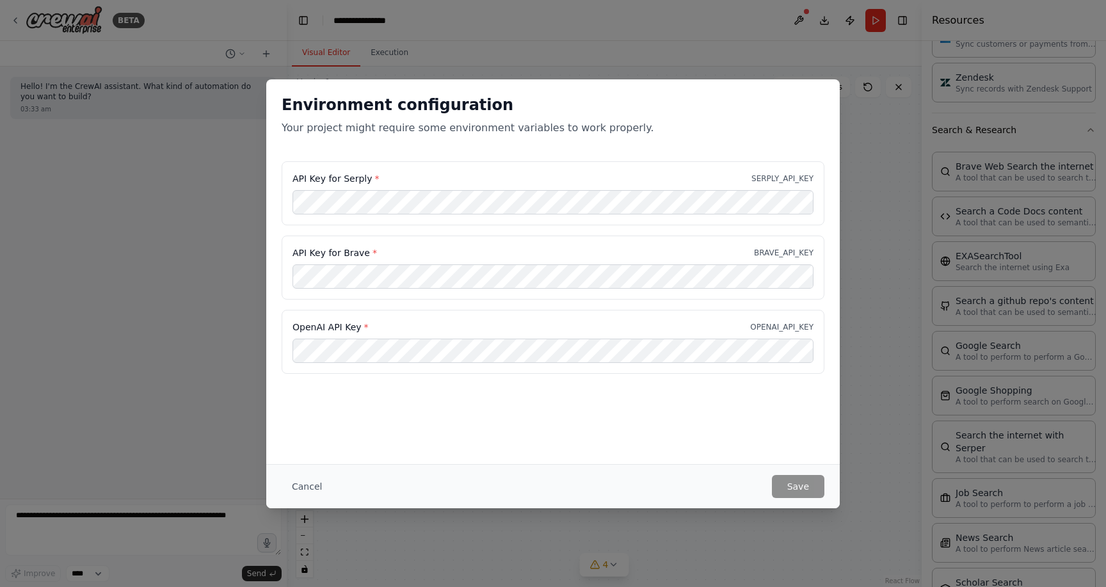
click at [750, 37] on div "Environment configuration Your project might require some environment variables…" at bounding box center [553, 293] width 1106 height 587
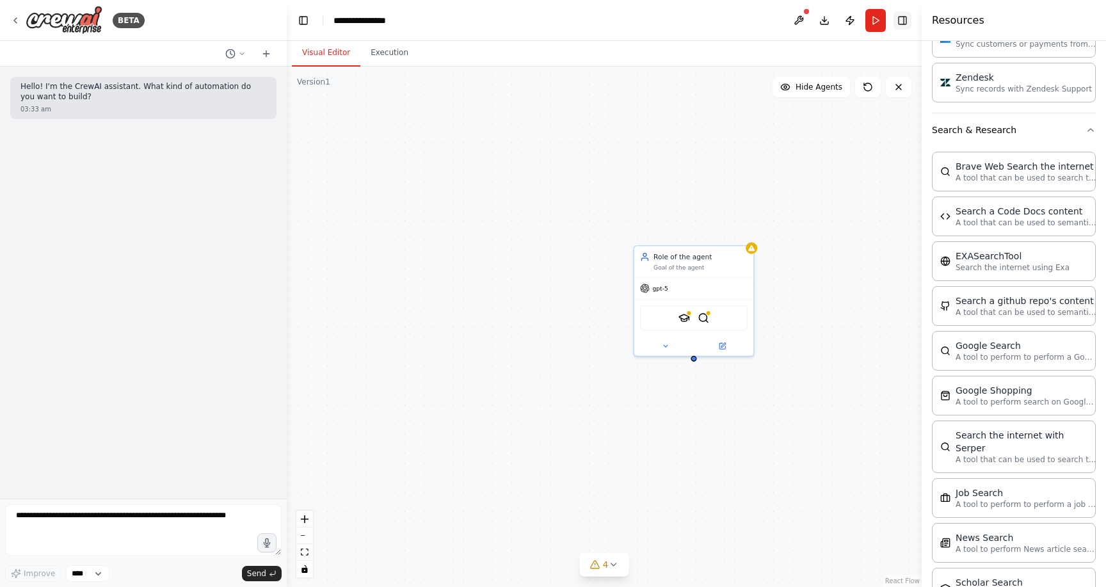
click at [905, 24] on button "Toggle Right Sidebar" at bounding box center [903, 21] width 18 height 18
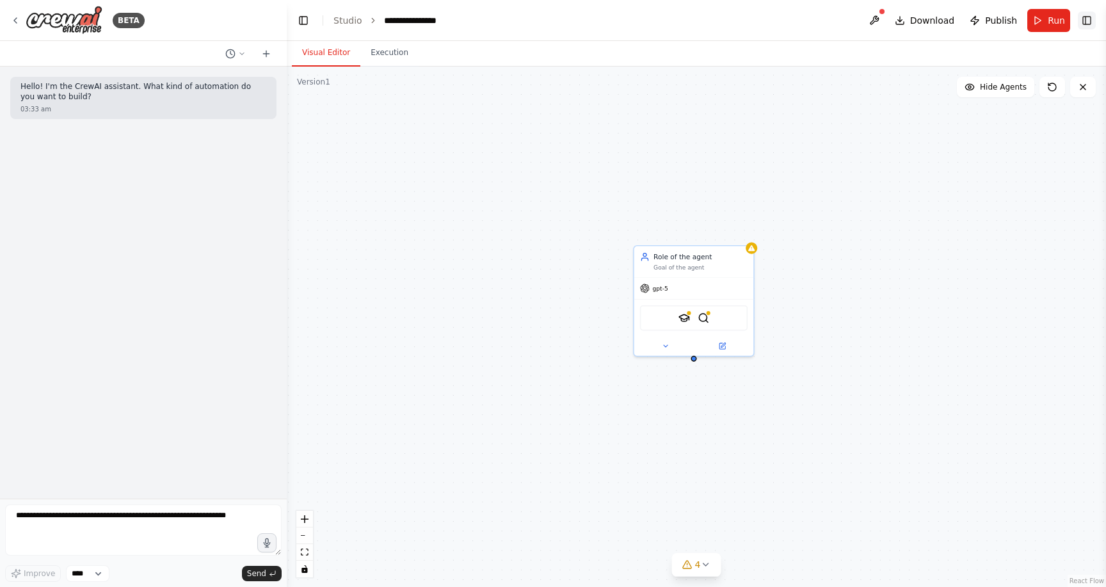
click at [1090, 20] on button "Toggle Right Sidebar" at bounding box center [1087, 21] width 18 height 18
